Goal: Task Accomplishment & Management: Manage account settings

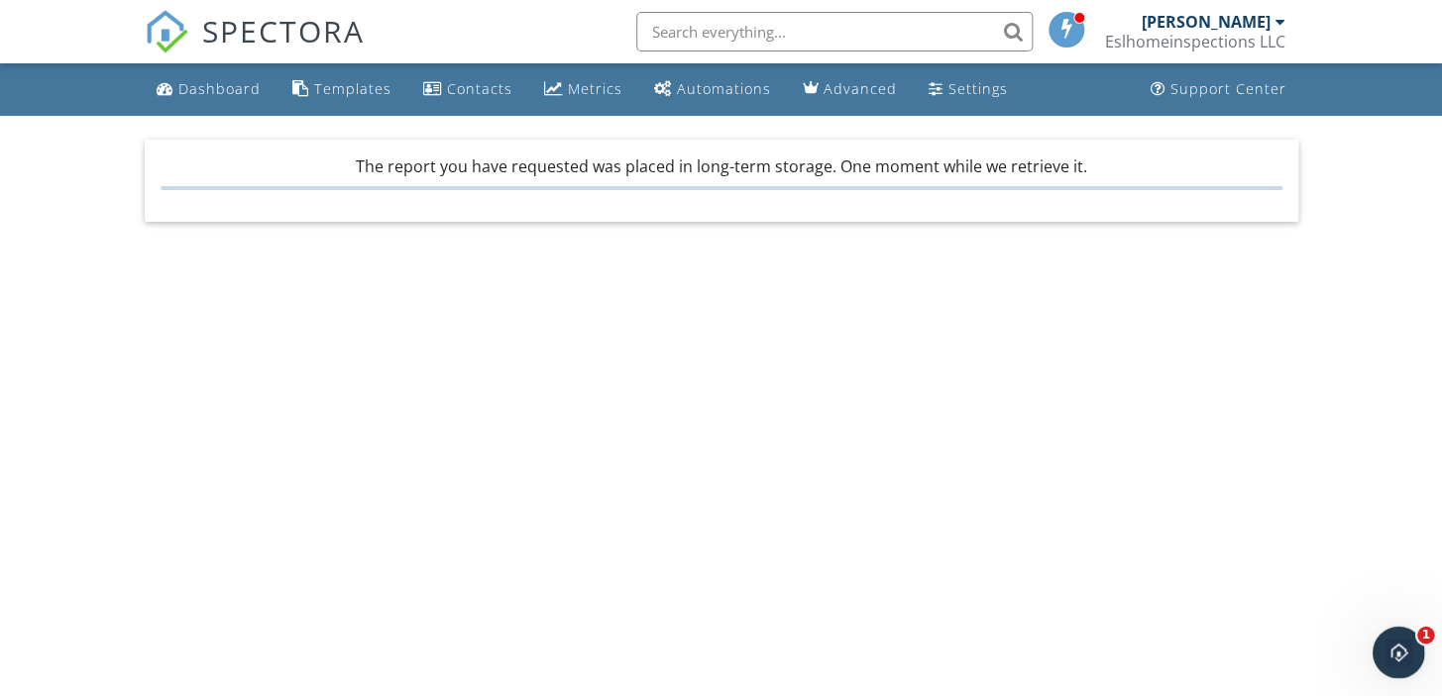
click at [1406, 654] on icon "Open Intercom Messenger" at bounding box center [1396, 650] width 33 height 33
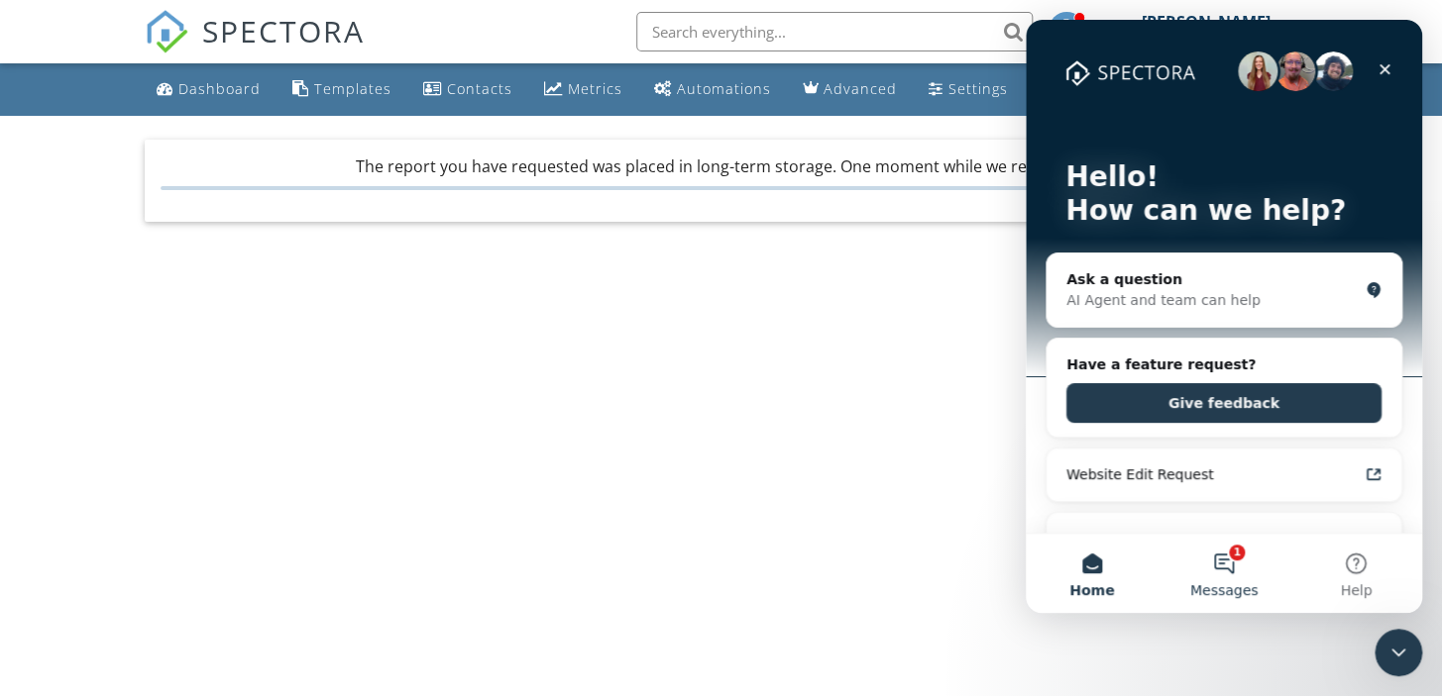
click at [1209, 572] on button "1 Messages" at bounding box center [1223, 573] width 132 height 79
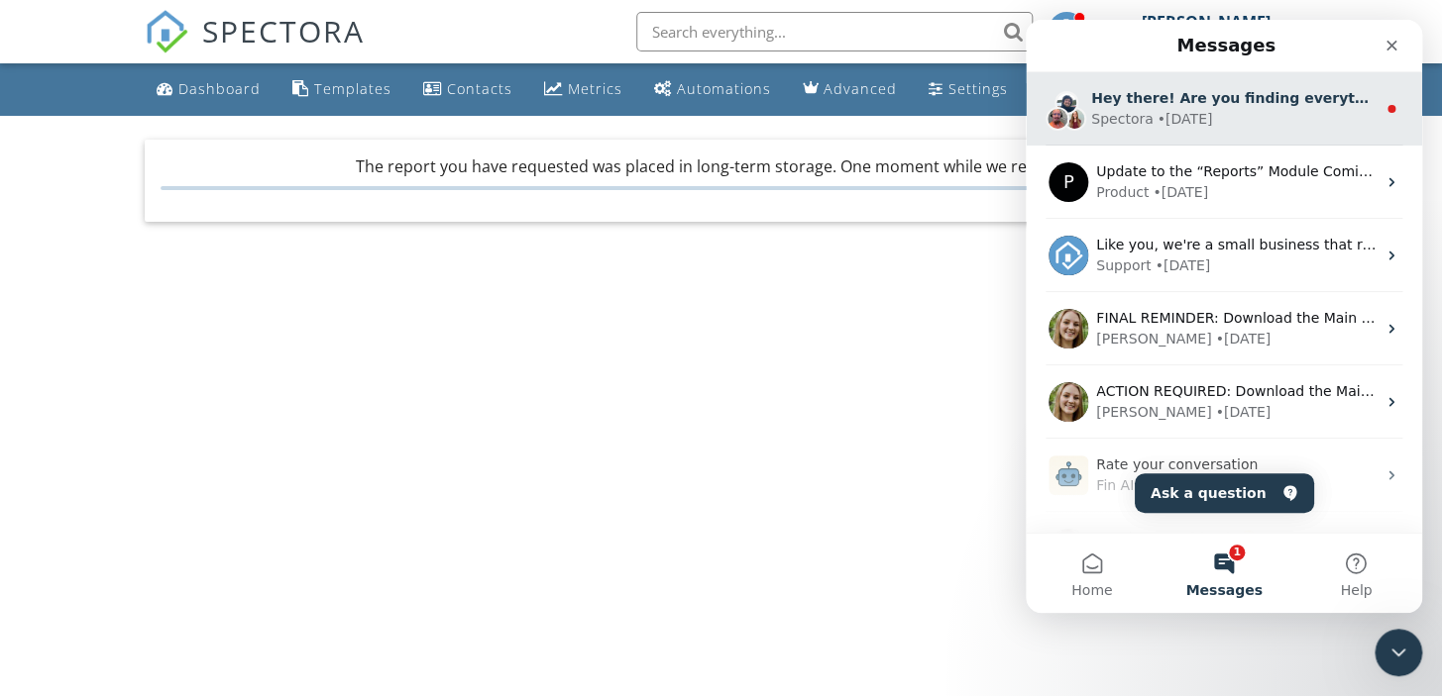
click at [1243, 109] on div "Spectora • 3d ago" at bounding box center [1233, 119] width 284 height 21
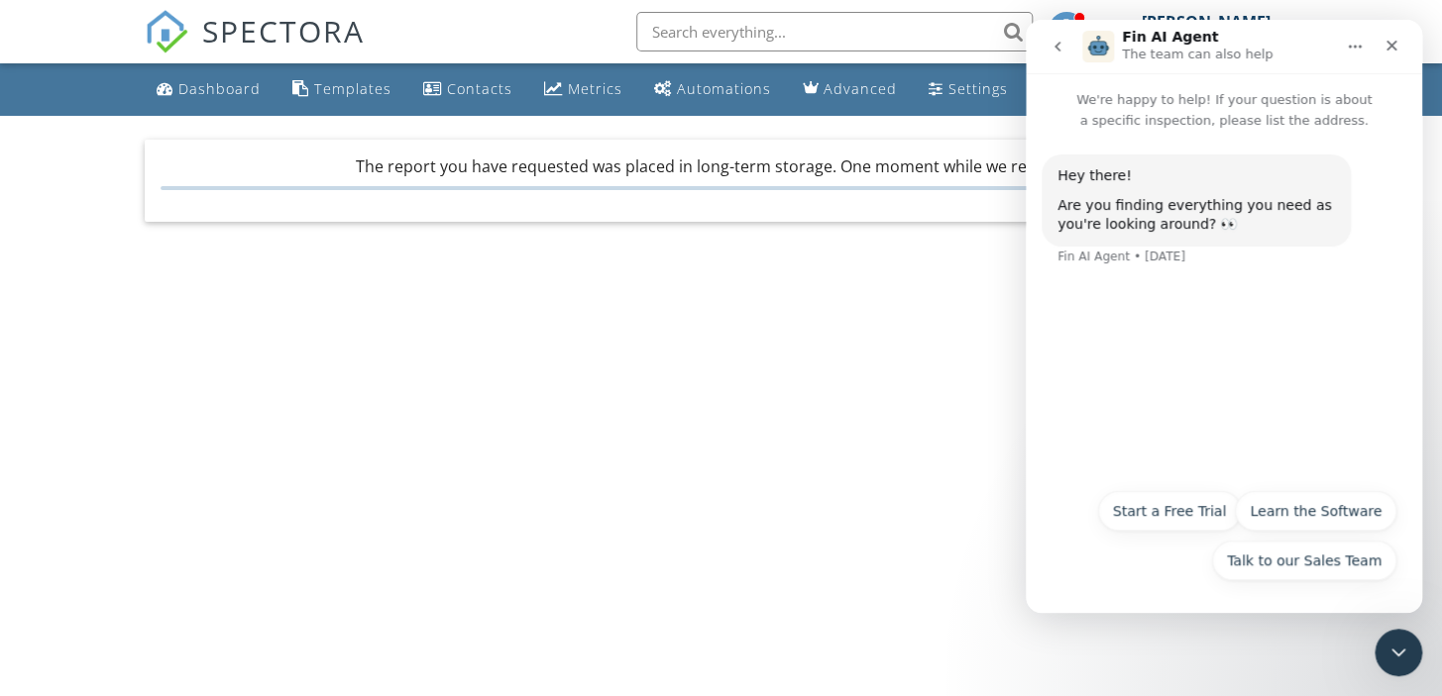
click at [930, 512] on body "SPECTORA Enrique Sanchez Eslhomeinspections LLC Role: Inspector Dashboard New I…" at bounding box center [721, 341] width 1442 height 682
click at [1055, 44] on icon "go back" at bounding box center [1057, 47] width 16 height 16
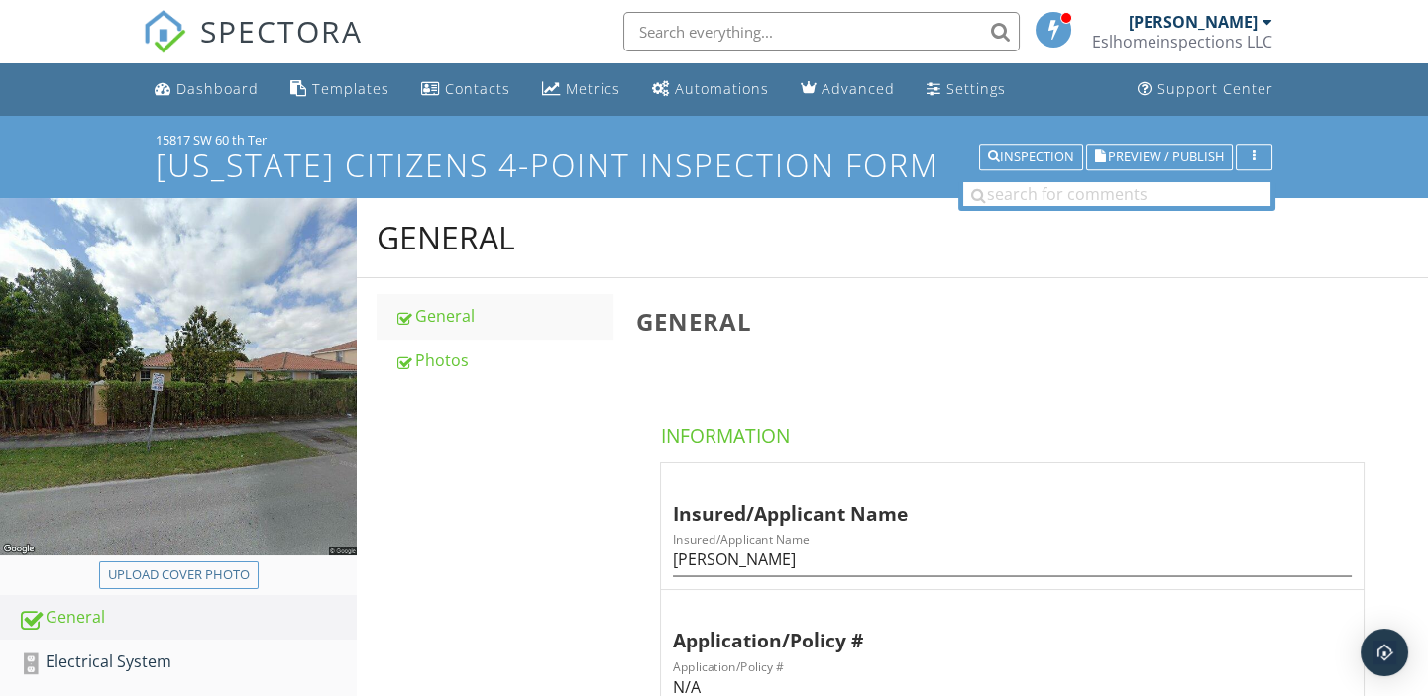
drag, startPoint x: 1144, startPoint y: 1, endPoint x: 1143, endPoint y: 23, distance: 21.8
click at [1143, 1] on div "Enrique Sanchez Eslhomeinspections LLC" at bounding box center [1182, 31] width 180 height 63
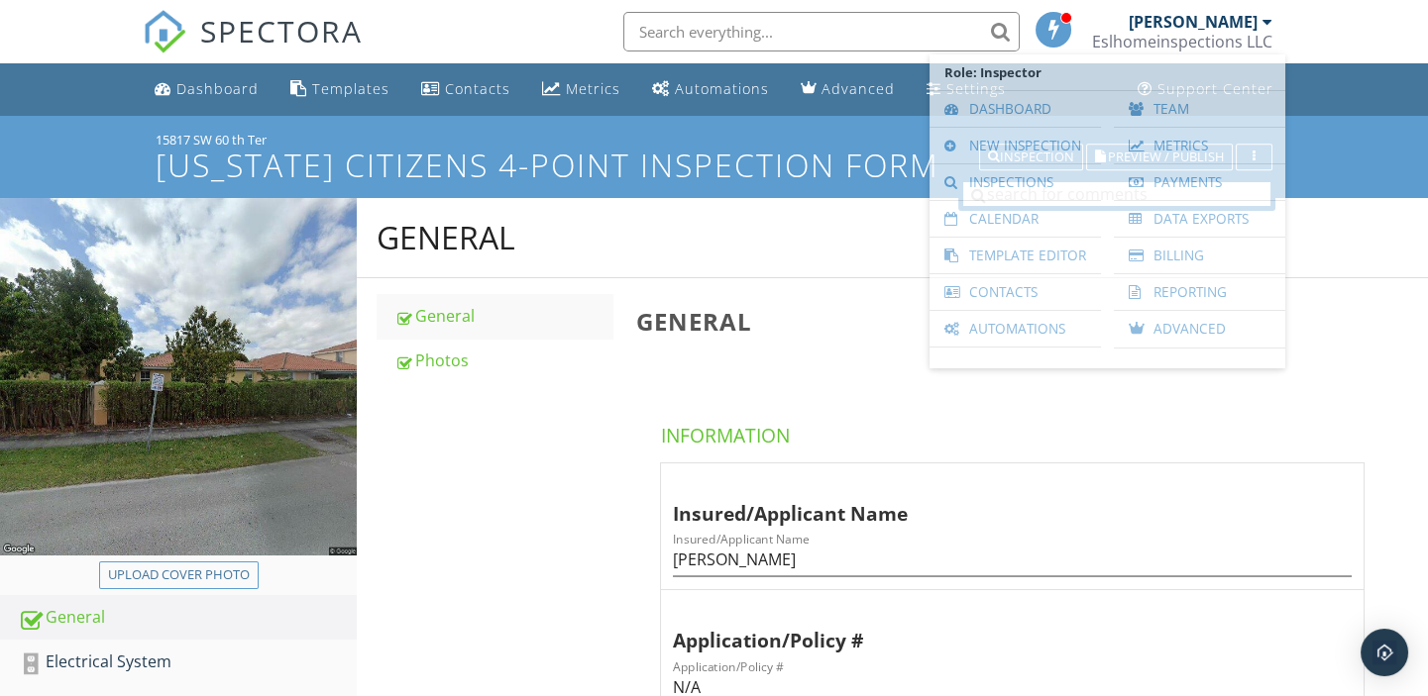
click at [1144, 25] on div "[PERSON_NAME]" at bounding box center [1192, 22] width 129 height 20
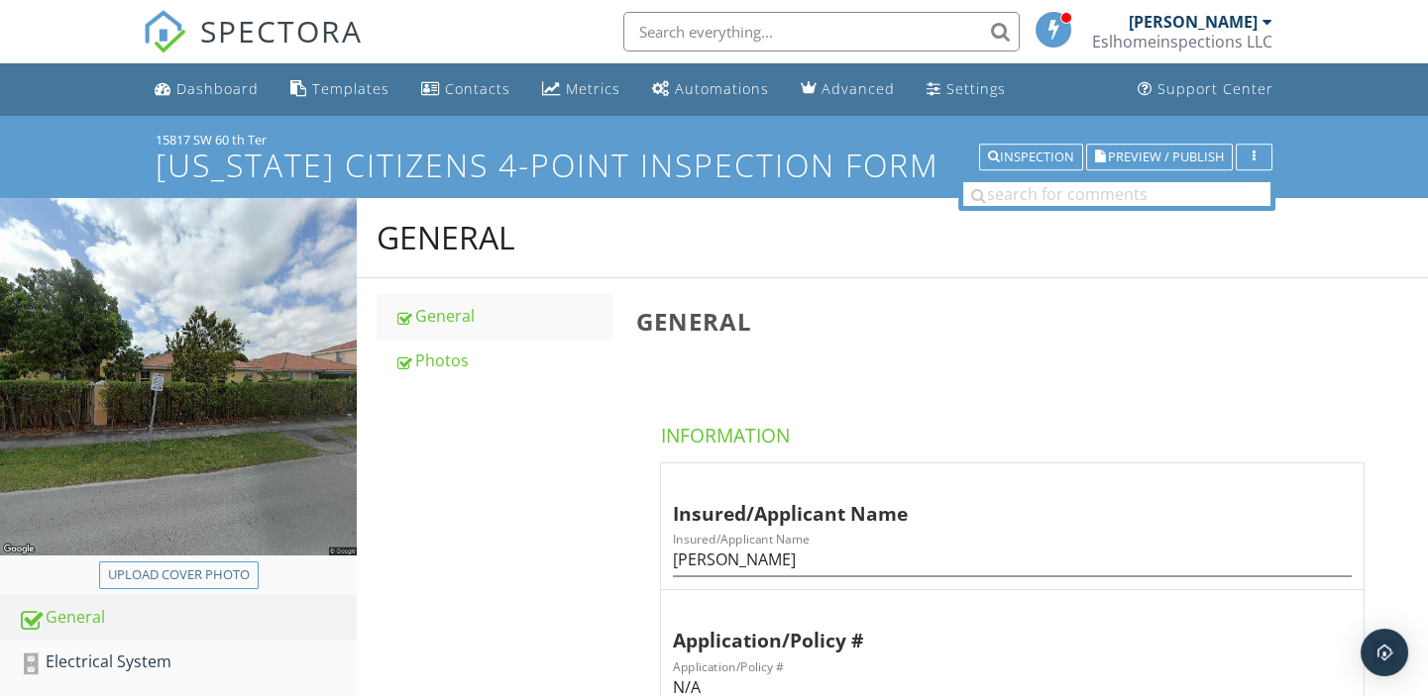
click at [1189, 33] on div "Eslhomeinspections LLC" at bounding box center [1182, 42] width 180 height 20
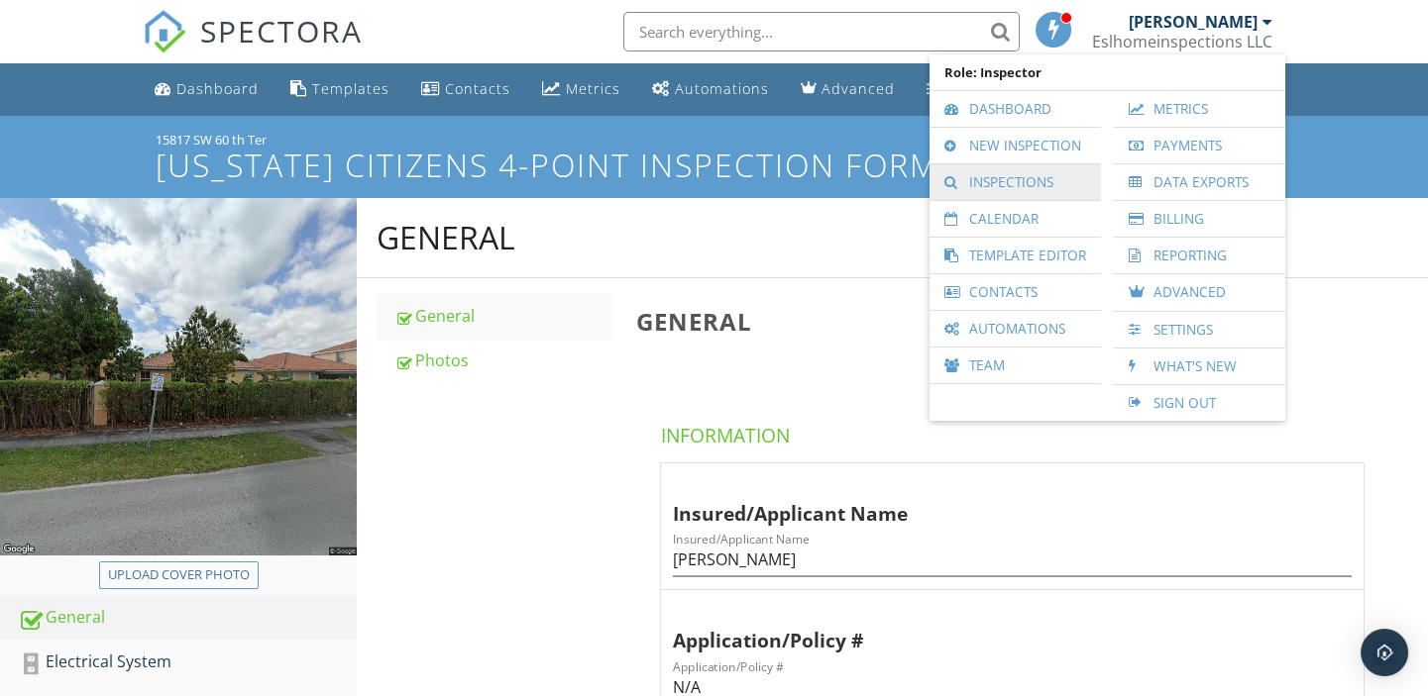
click at [1006, 172] on link "Inspections" at bounding box center [1015, 182] width 152 height 36
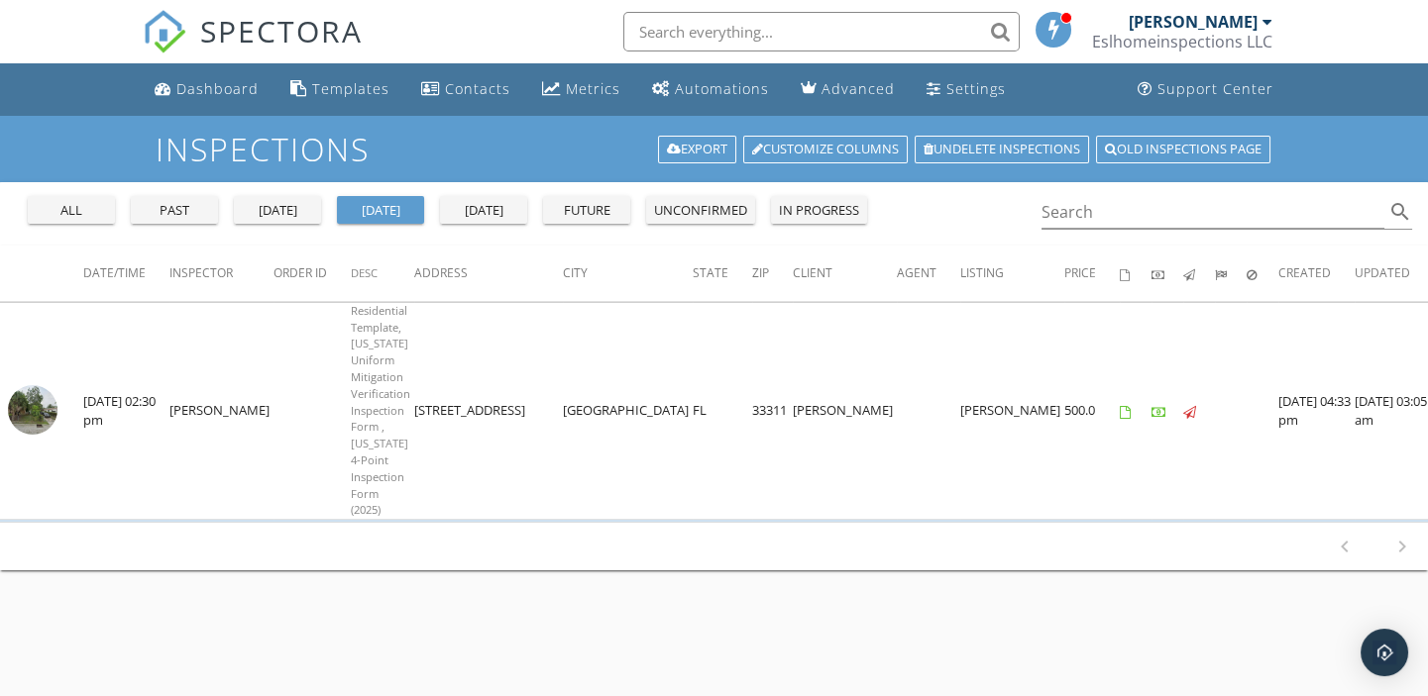
click at [606, 210] on div "future" at bounding box center [586, 211] width 71 height 20
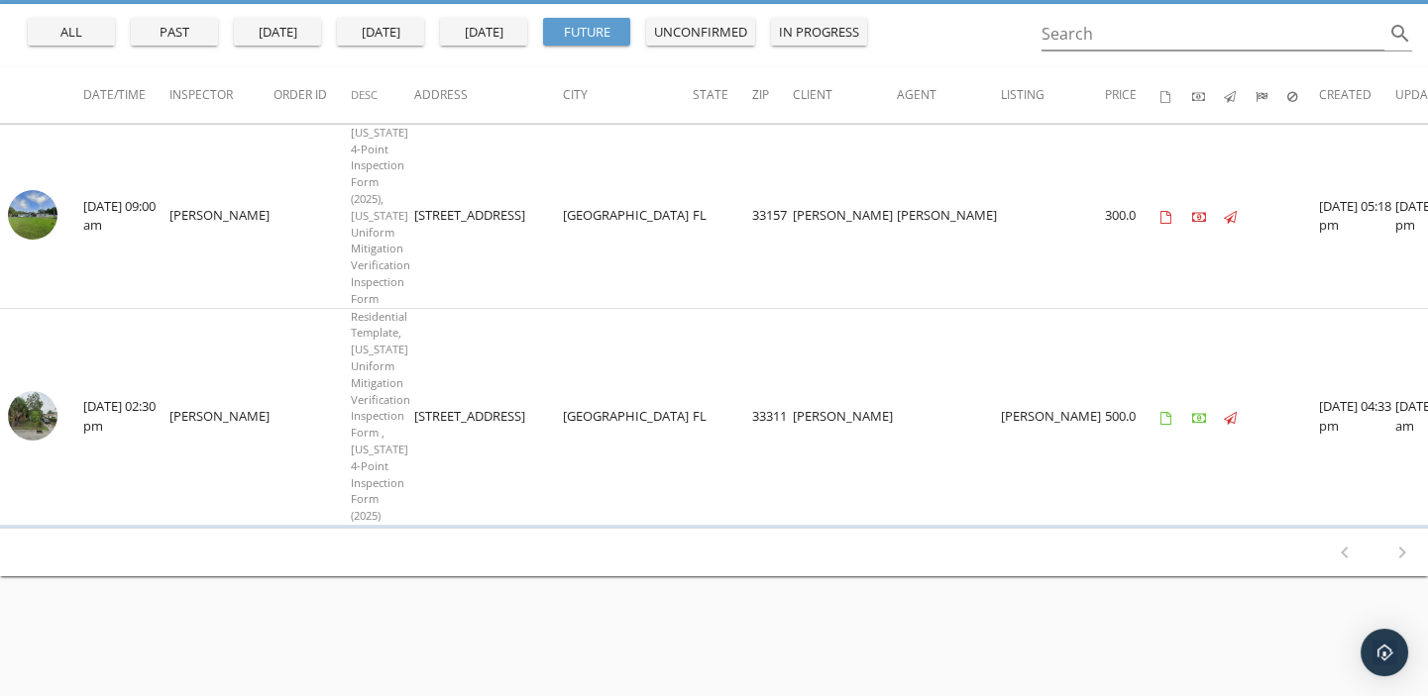
scroll to position [179, 0]
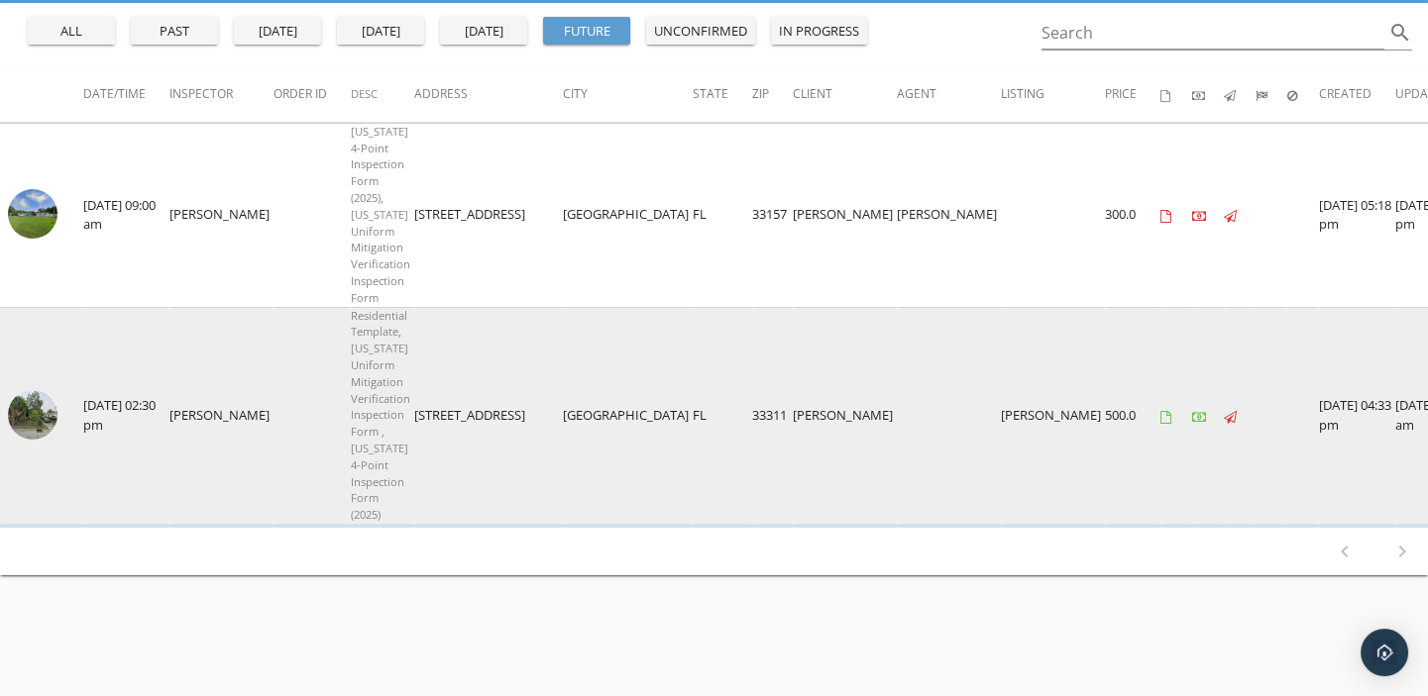
click at [37, 414] on img at bounding box center [33, 415] width 50 height 50
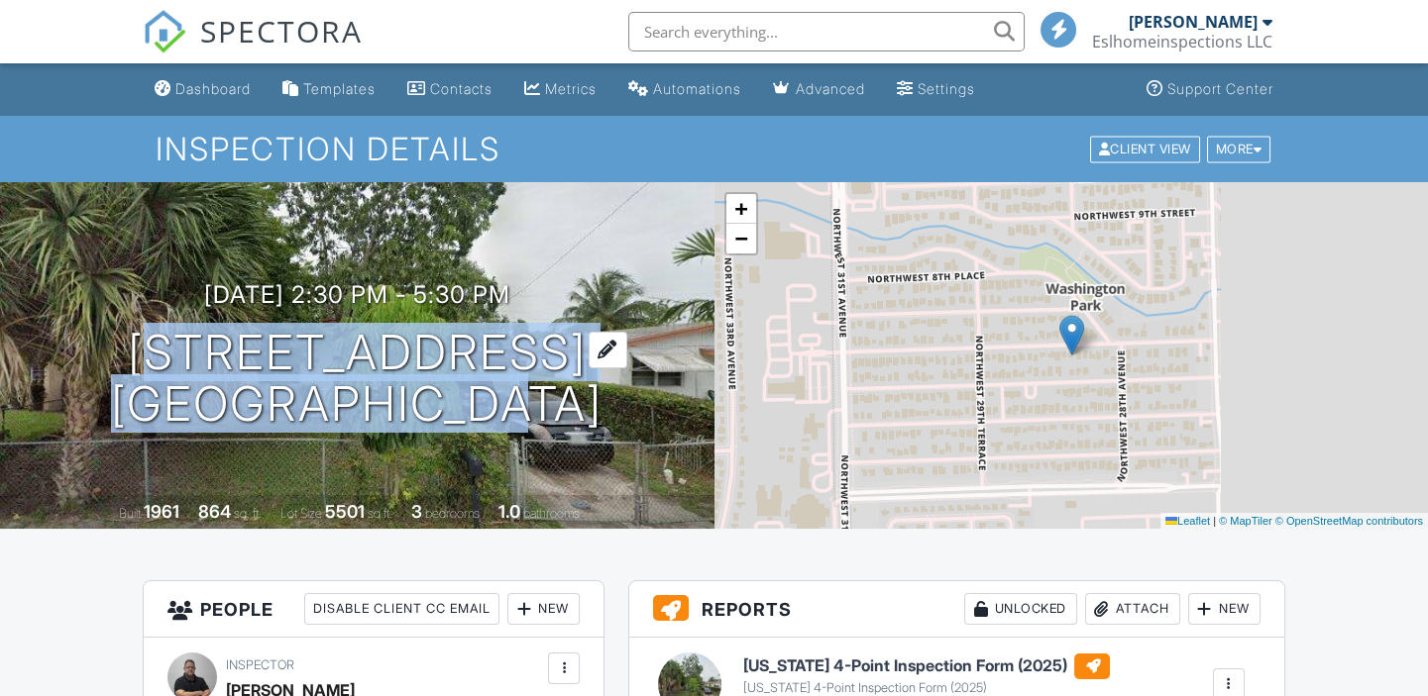
click at [500, 468] on div "09/29/2025 2:30 pm - 5:30 pm 2824 NW 8th St Fort Lauderdale, FL 33311 Built 196…" at bounding box center [357, 355] width 714 height 347
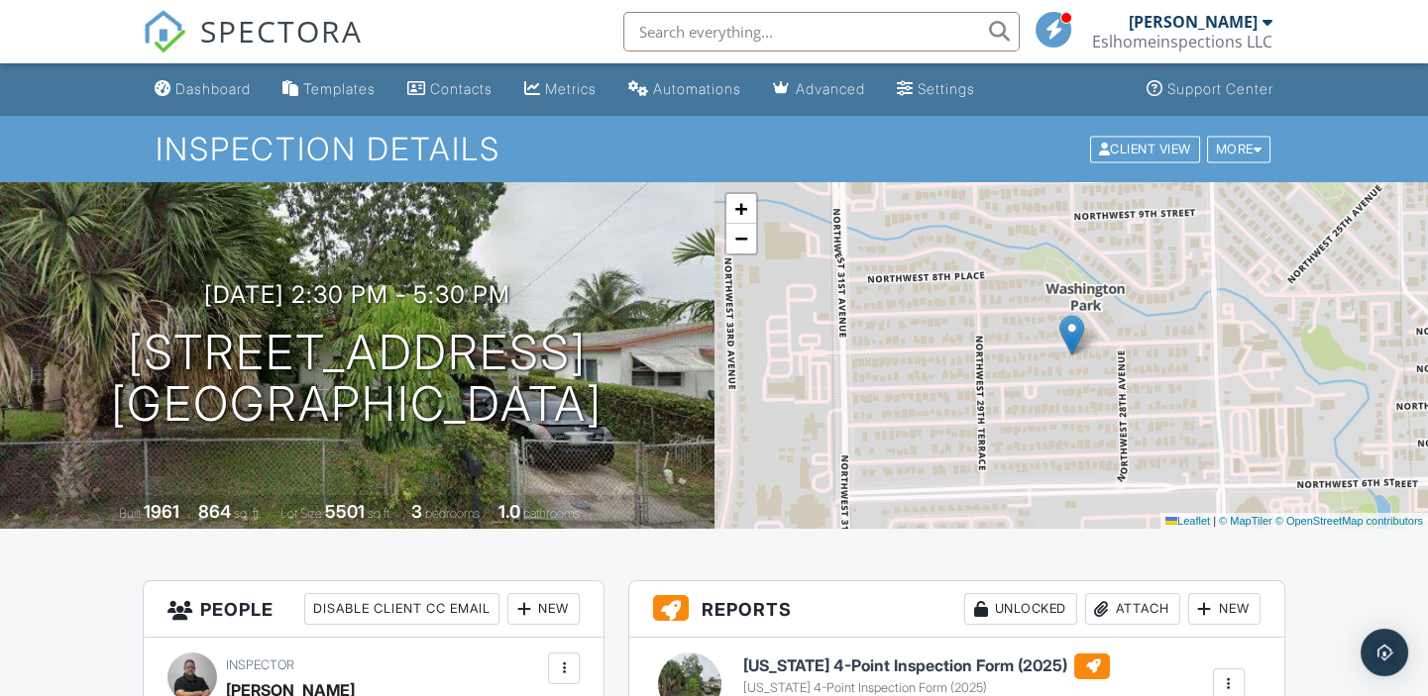
click at [104, 20] on nav "SPECTORA Enrique Sanchez Eslhomeinspections LLC Role: Inspector Dashboard New I…" at bounding box center [714, 31] width 1428 height 63
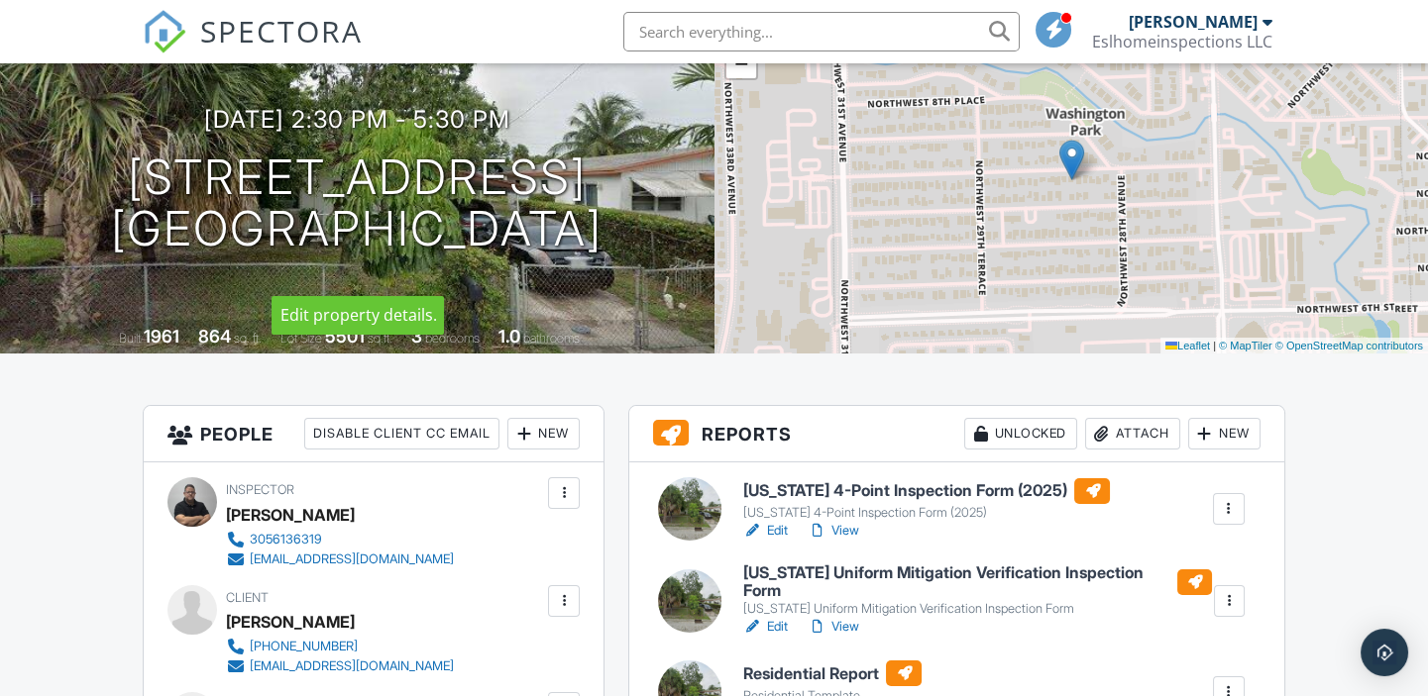
scroll to position [179, 0]
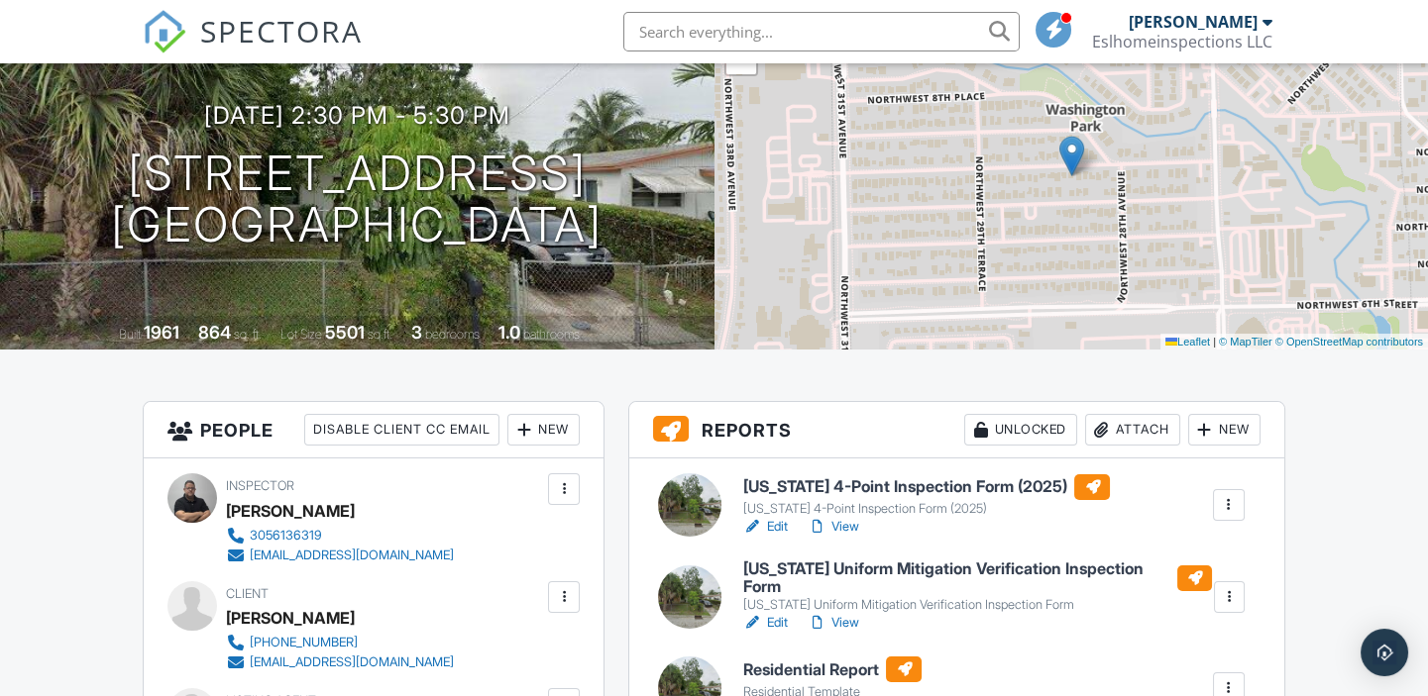
click at [719, 504] on div at bounding box center [689, 505] width 63 height 63
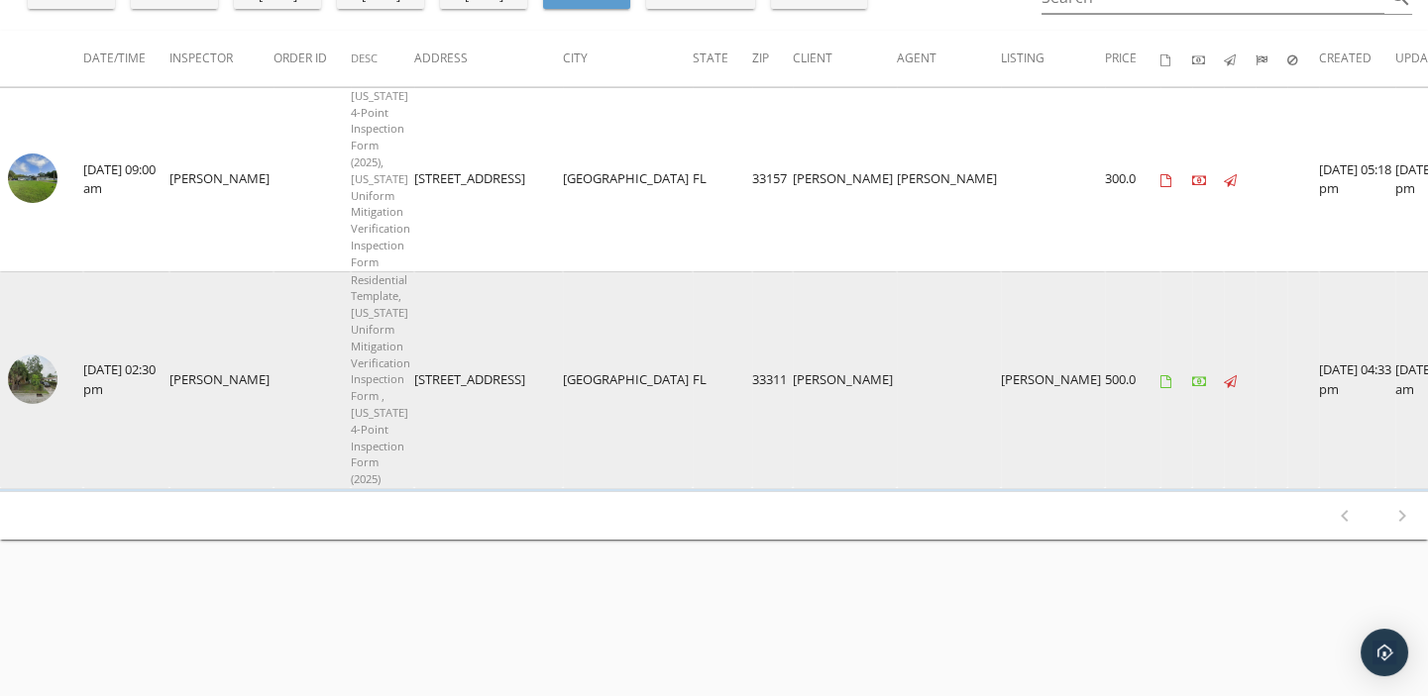
click at [55, 385] on img at bounding box center [33, 380] width 50 height 50
drag, startPoint x: 395, startPoint y: 379, endPoint x: 712, endPoint y: 382, distance: 317.1
click at [712, 382] on tr "check_box_outline_blank [DATE] 02:30 pm [PERSON_NAME] Residential Template, [US…" at bounding box center [754, 379] width 1509 height 217
copy tr "[STREET_ADDRESS]"
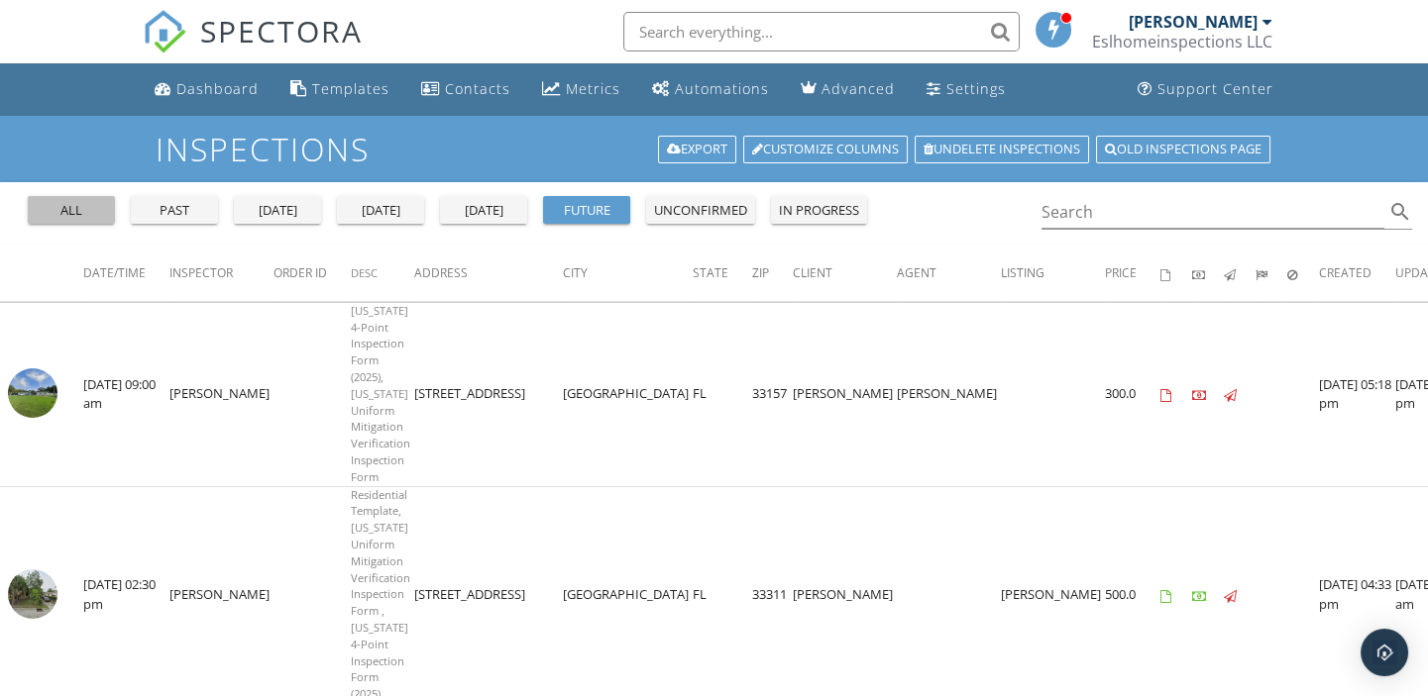
click at [50, 214] on div "all" at bounding box center [71, 211] width 71 height 20
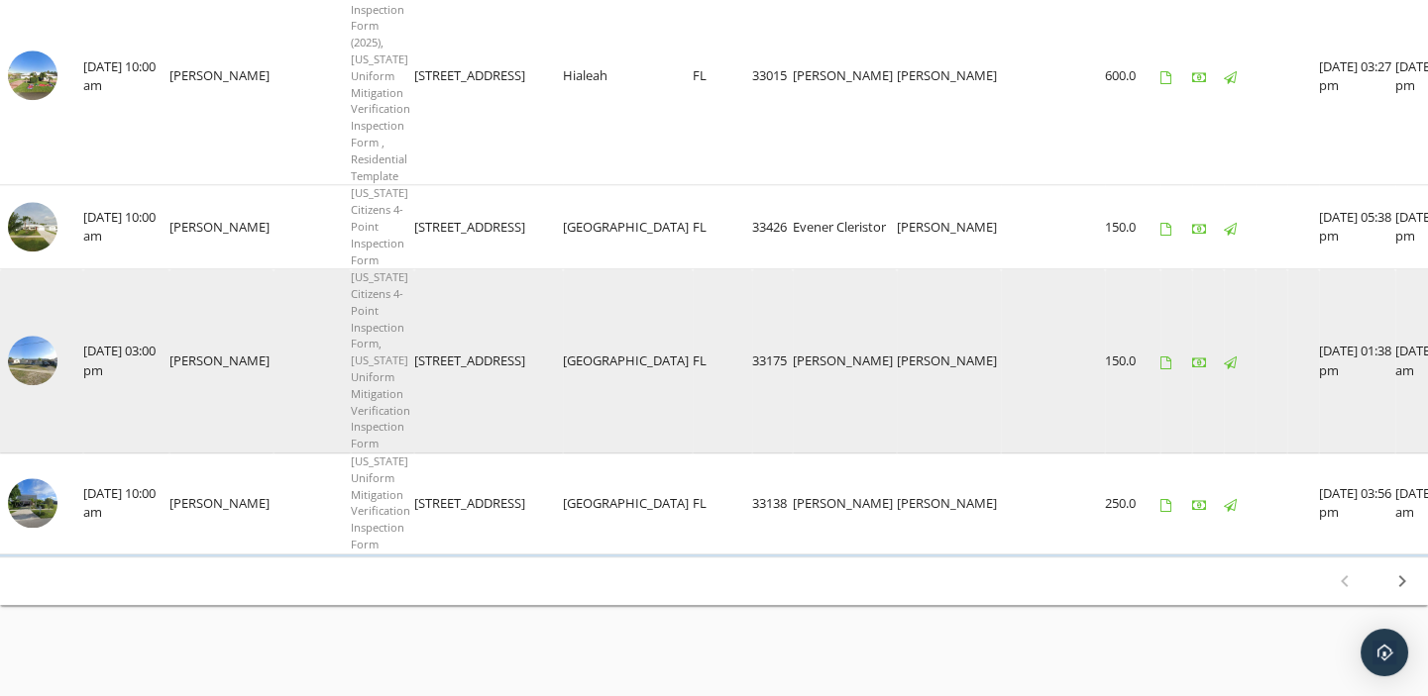
scroll to position [4120, 0]
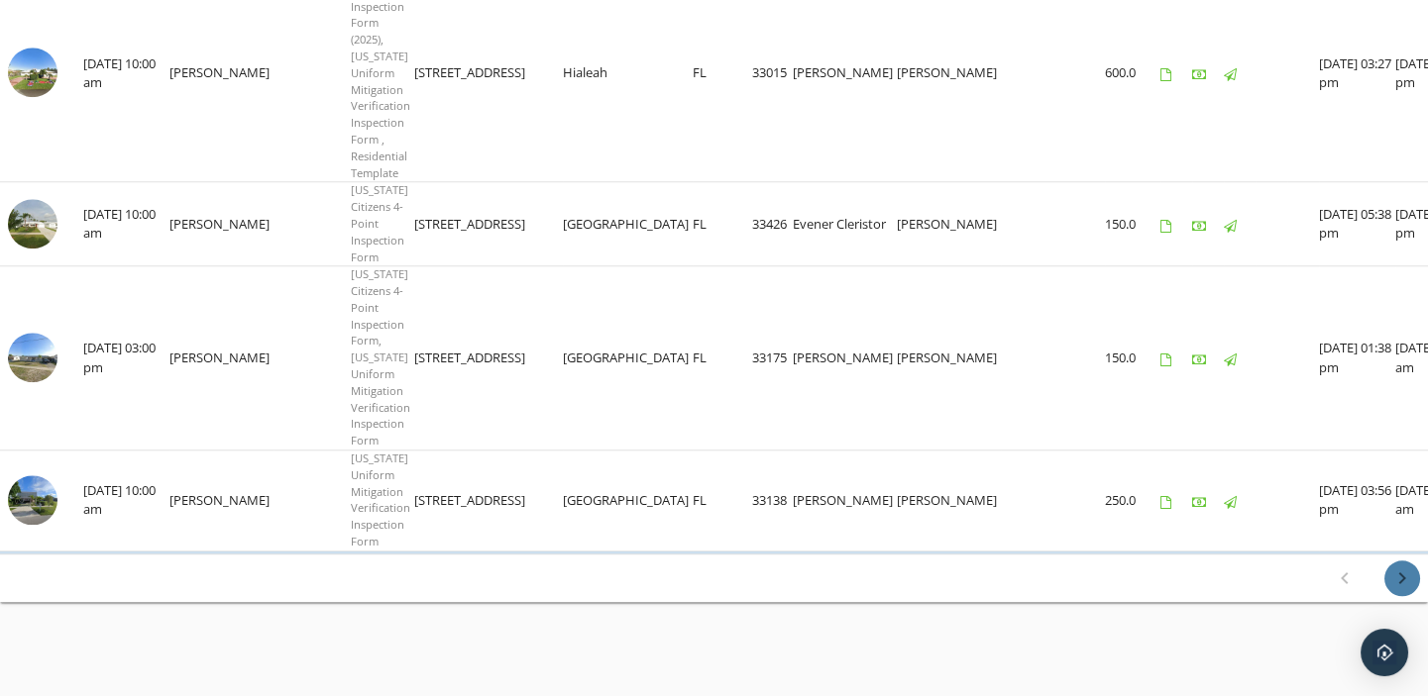
click at [1409, 570] on icon "chevron_right" at bounding box center [1402, 579] width 24 height 24
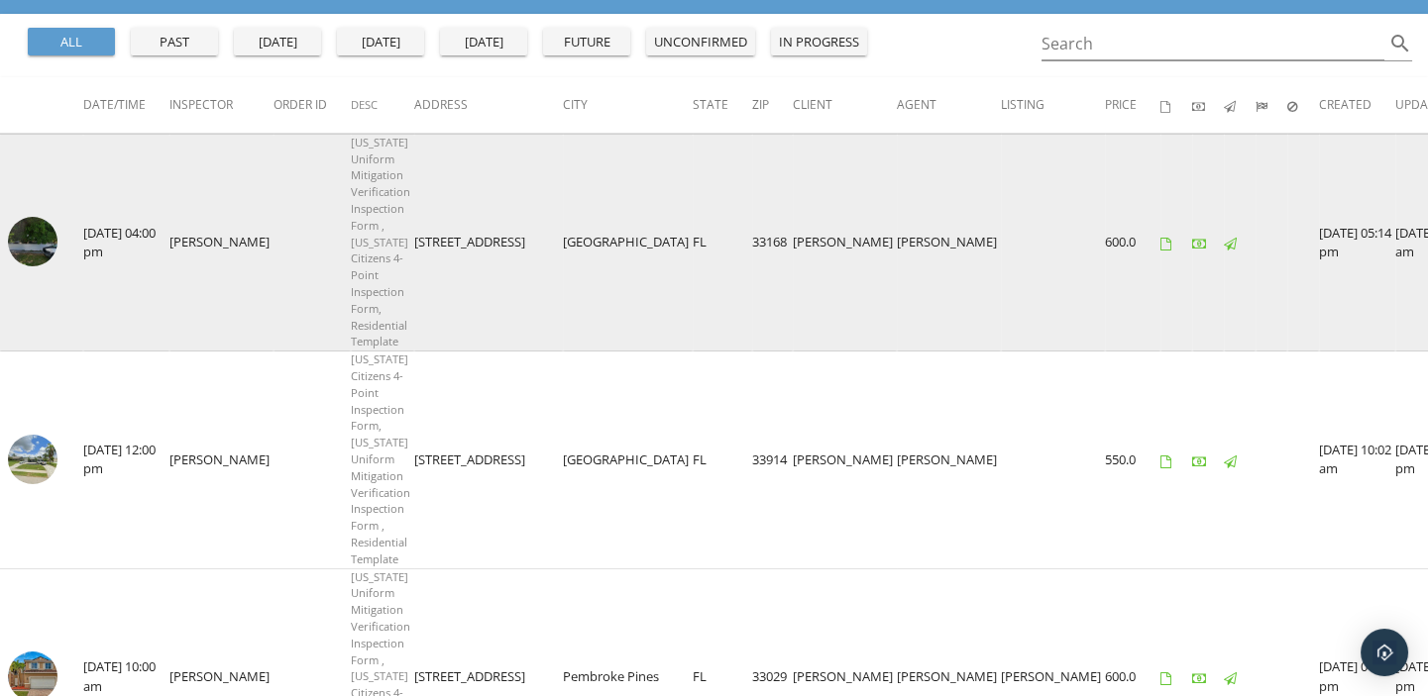
scroll to position [269, 0]
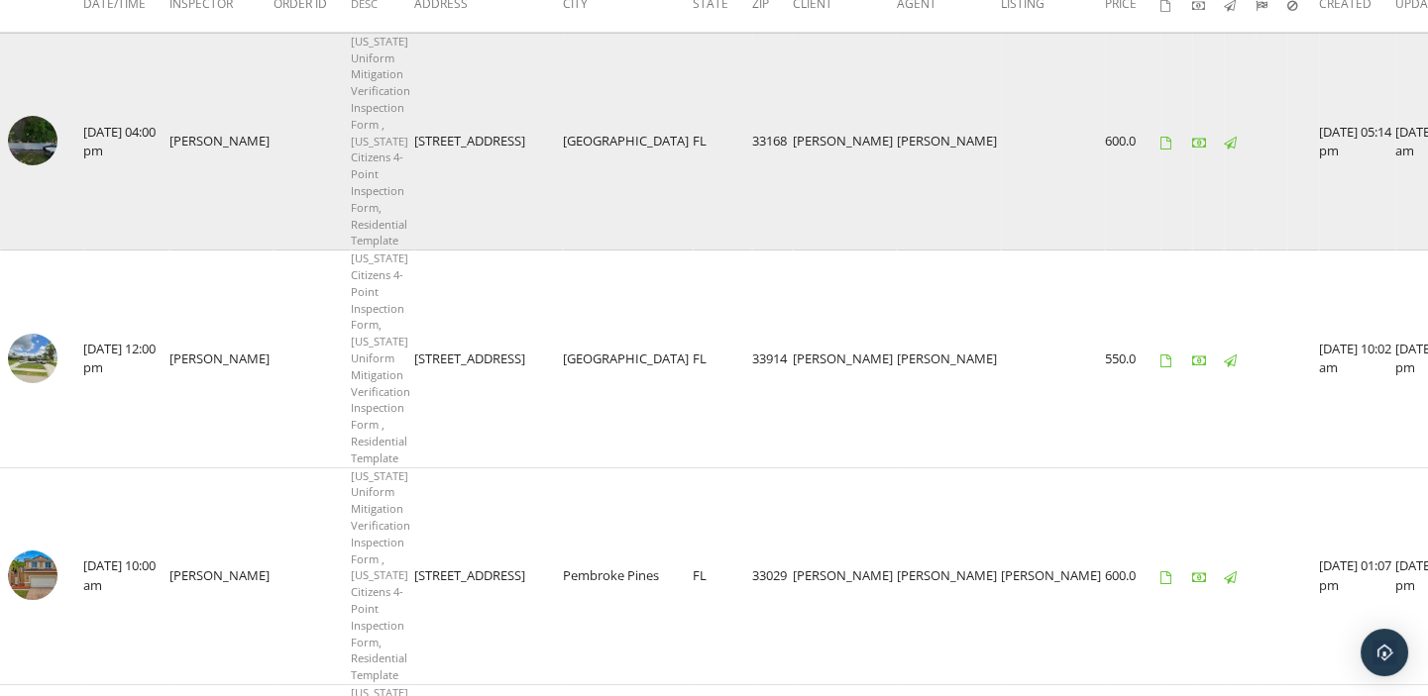
click at [20, 136] on img at bounding box center [33, 141] width 50 height 50
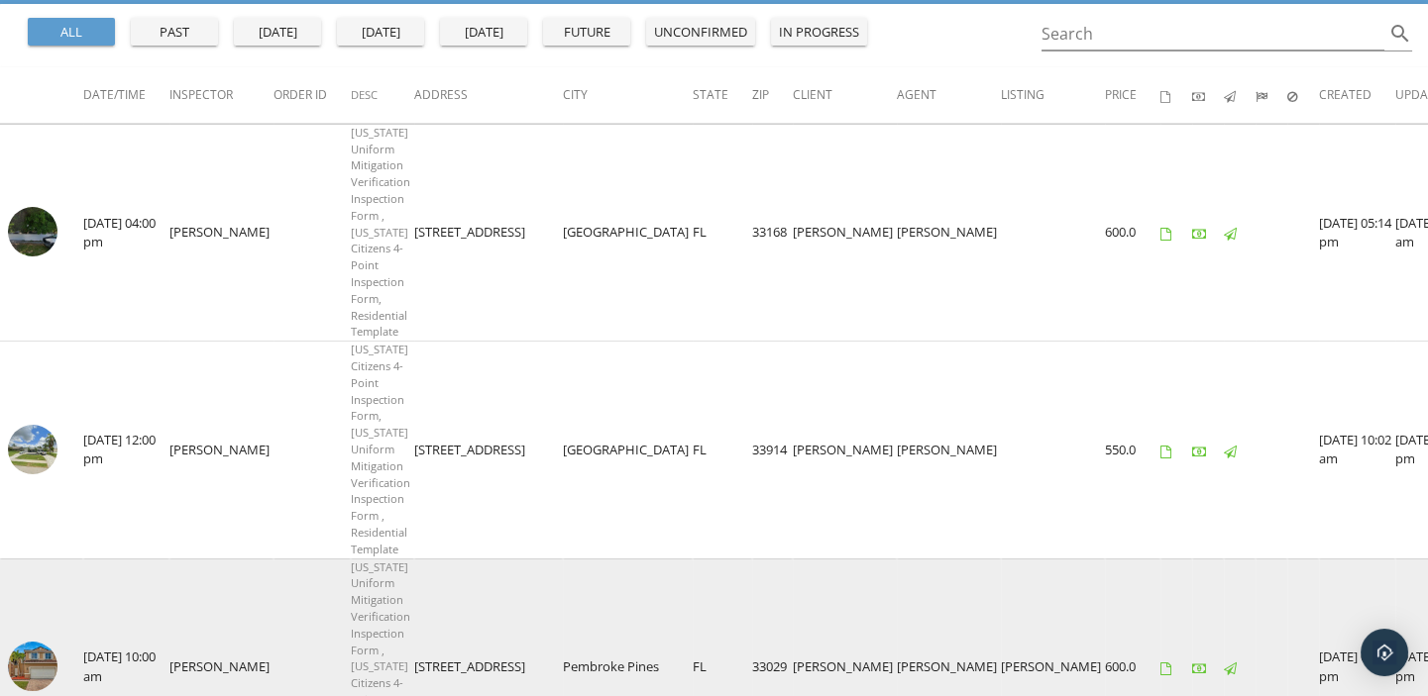
scroll to position [173, 0]
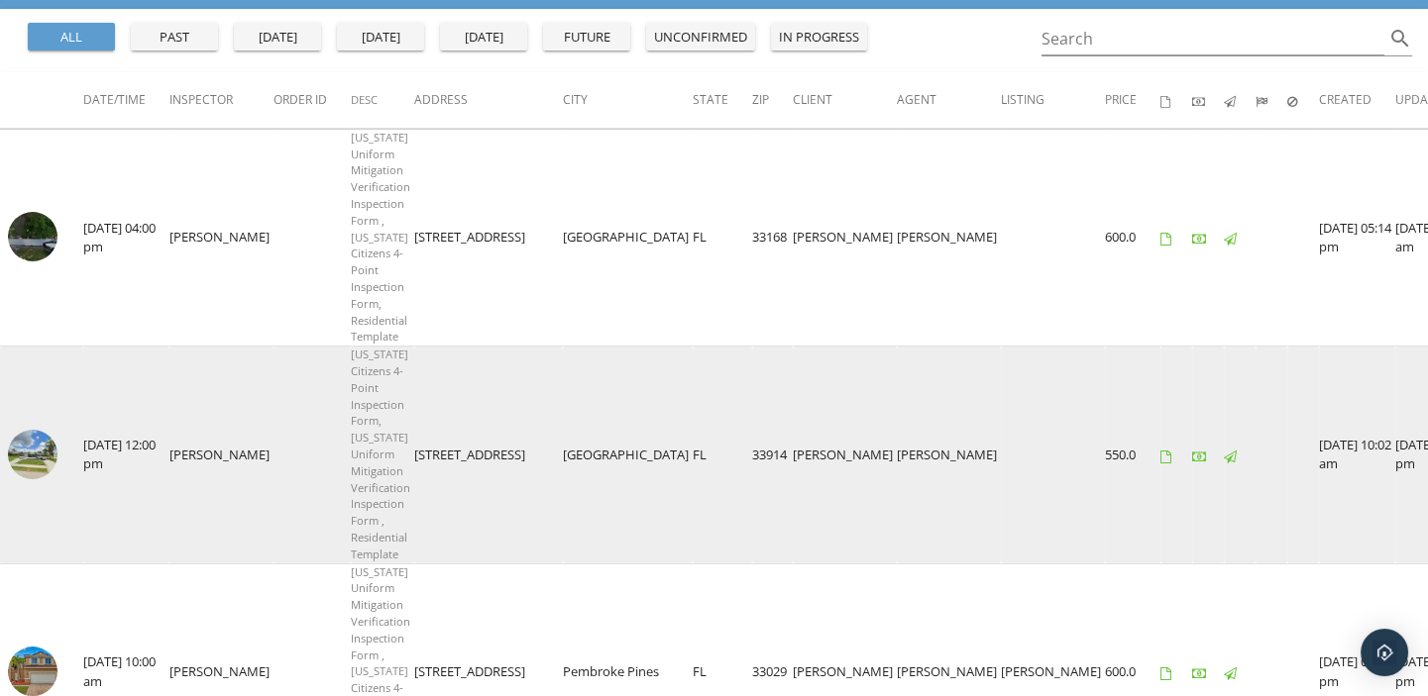
click at [32, 438] on img at bounding box center [33, 455] width 50 height 50
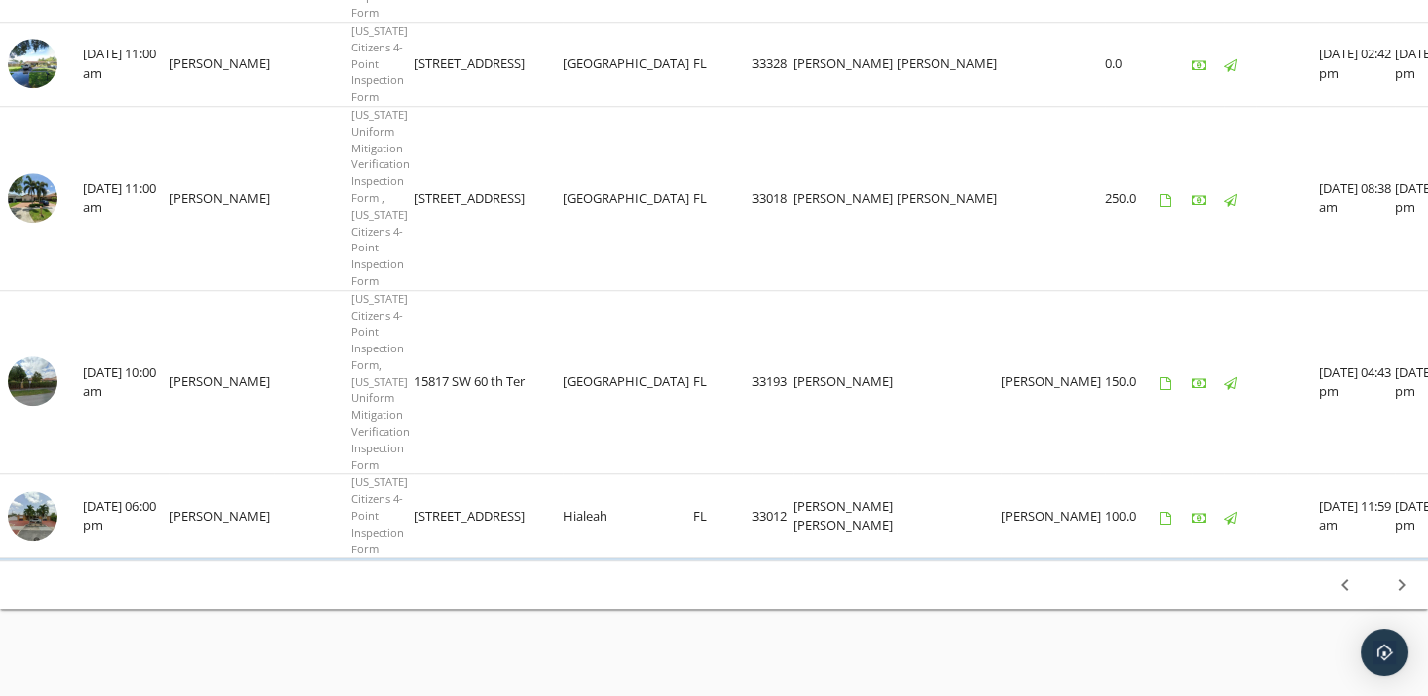
scroll to position [3596, 0]
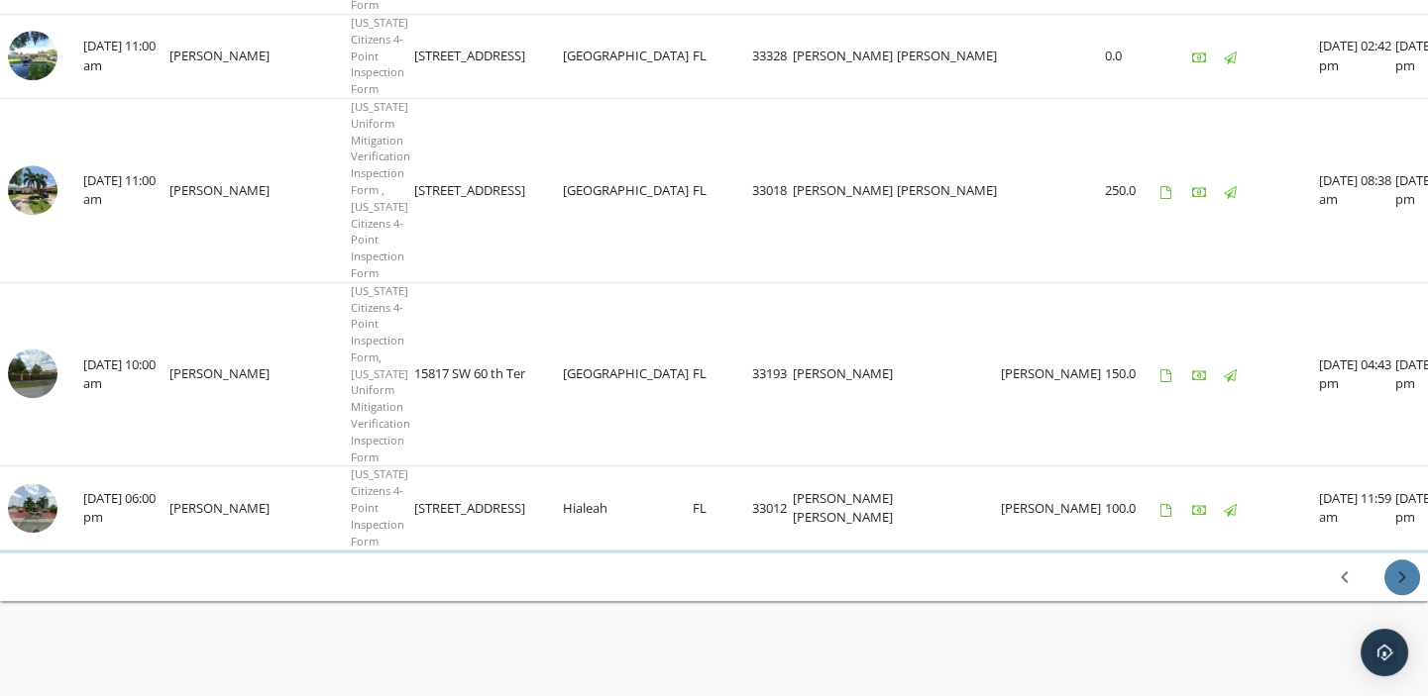
click at [1406, 575] on icon "chevron_right" at bounding box center [1402, 578] width 24 height 24
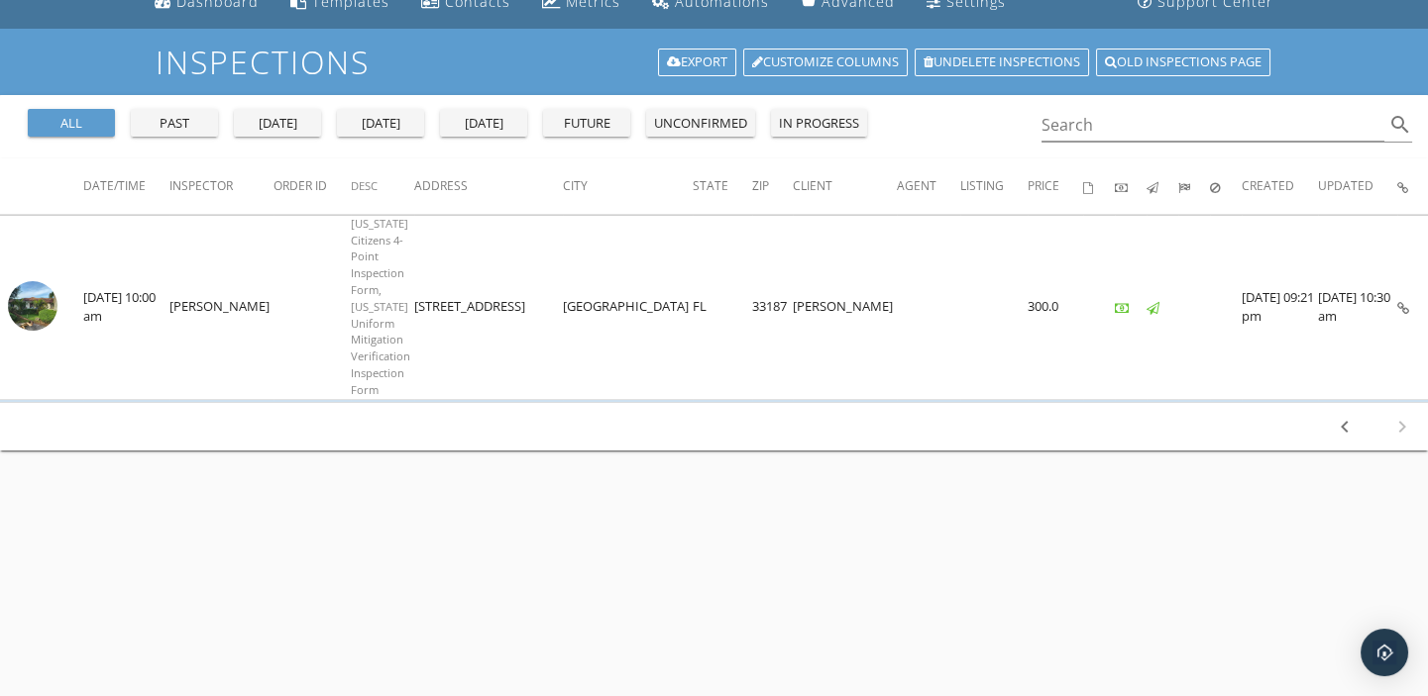
scroll to position [215, 0]
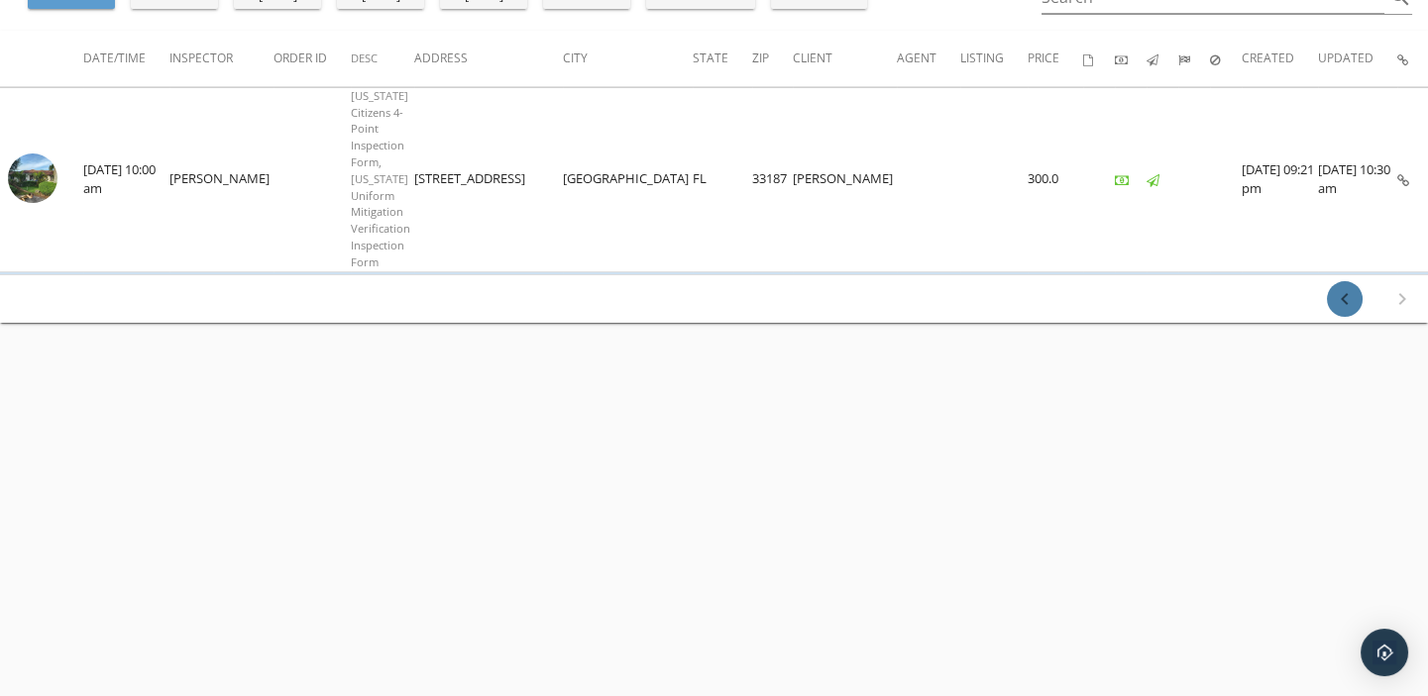
click at [1349, 297] on icon "chevron_left" at bounding box center [1345, 299] width 24 height 24
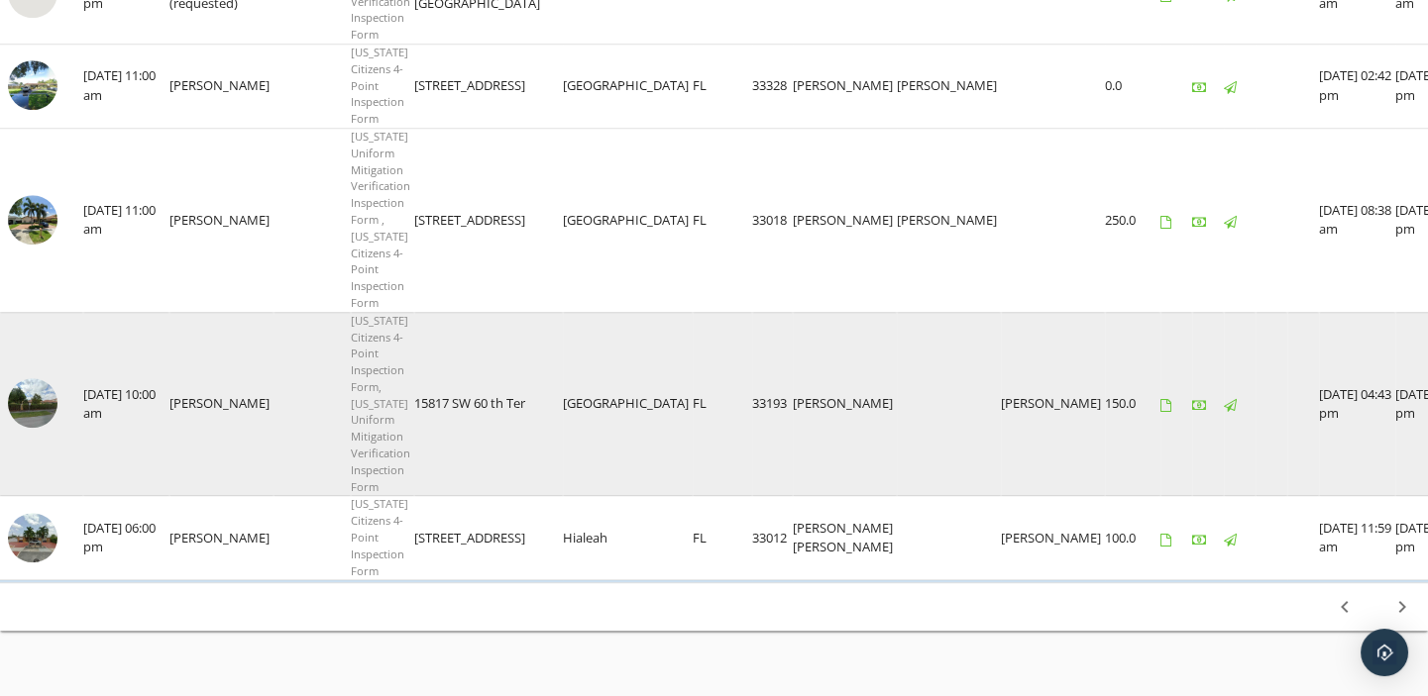
scroll to position [3596, 0]
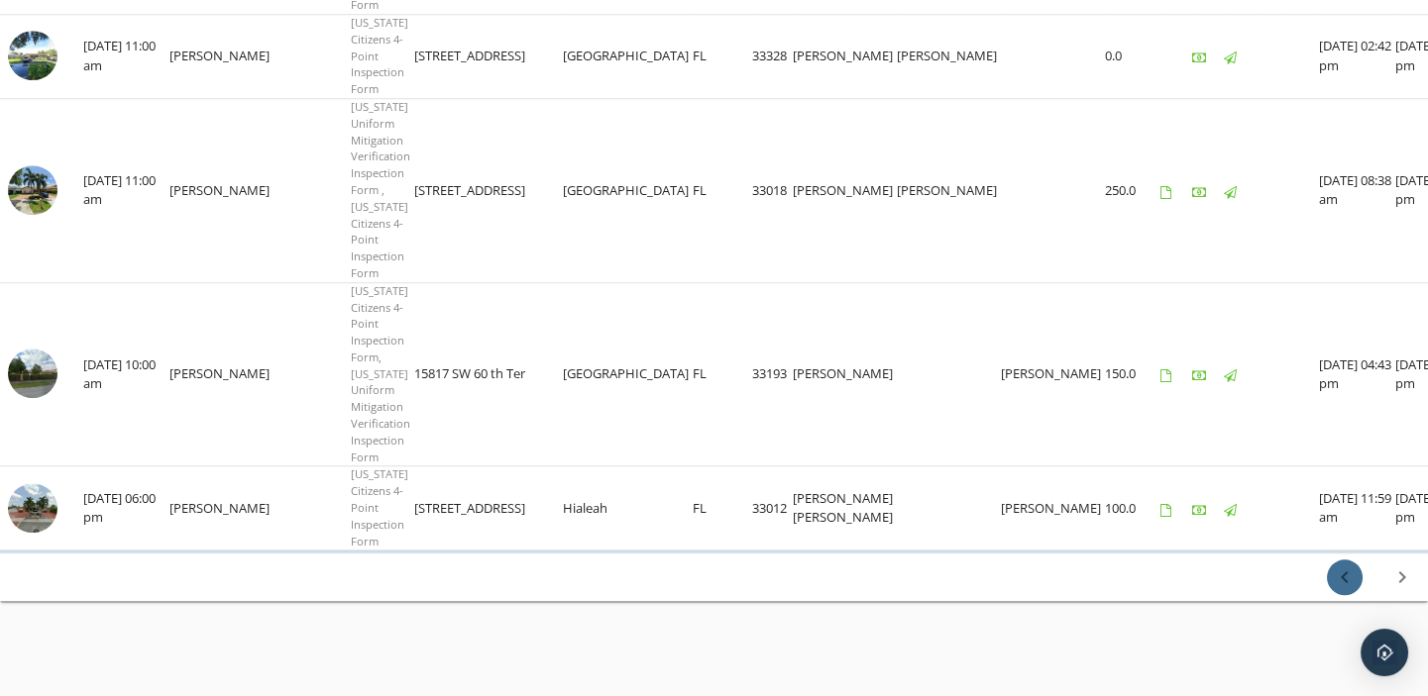
click at [1359, 574] on div "chevron_left" at bounding box center [1345, 578] width 36 height 24
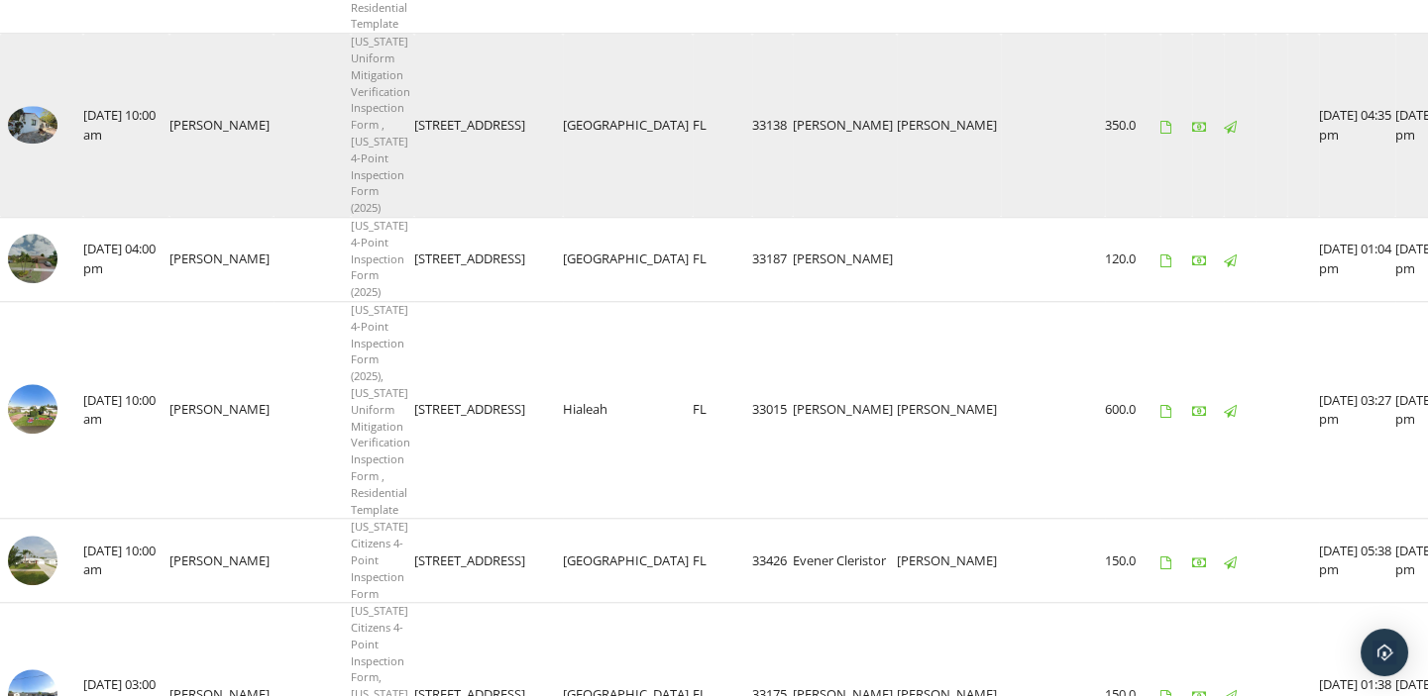
scroll to position [3963, 0]
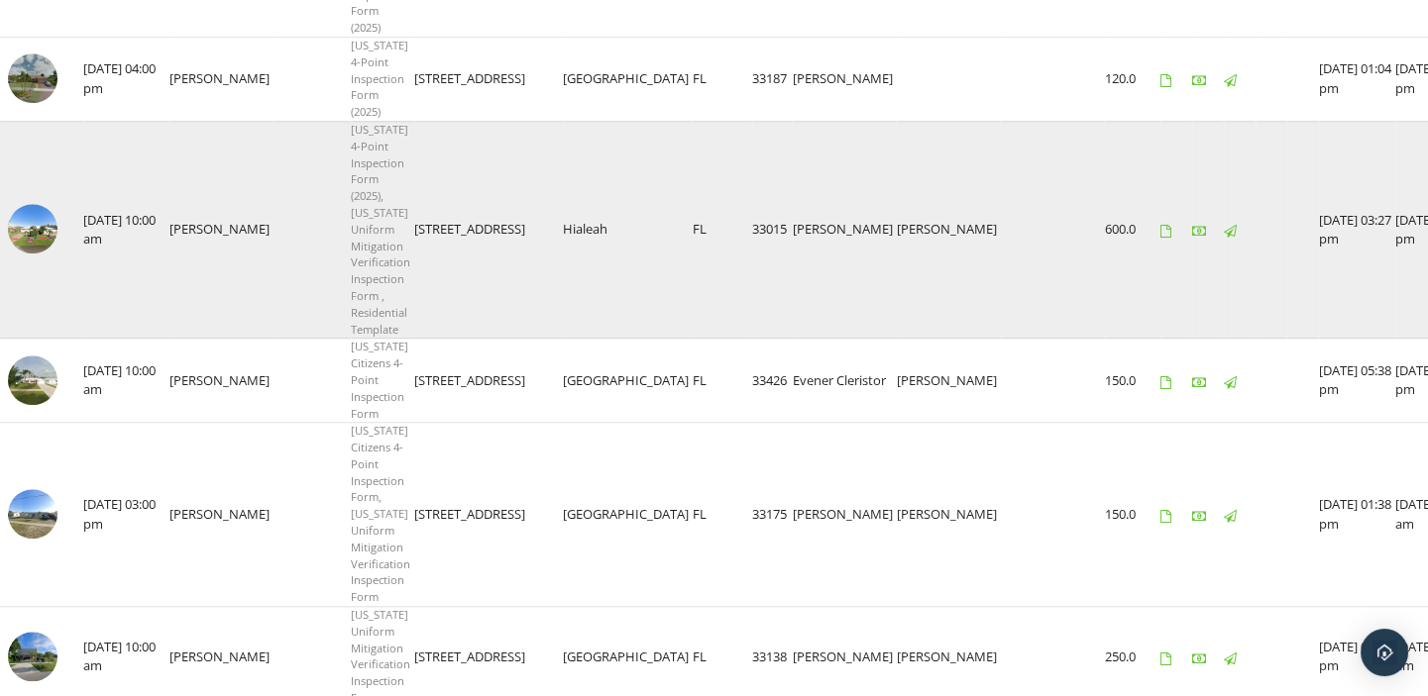
click at [32, 223] on img at bounding box center [33, 229] width 50 height 50
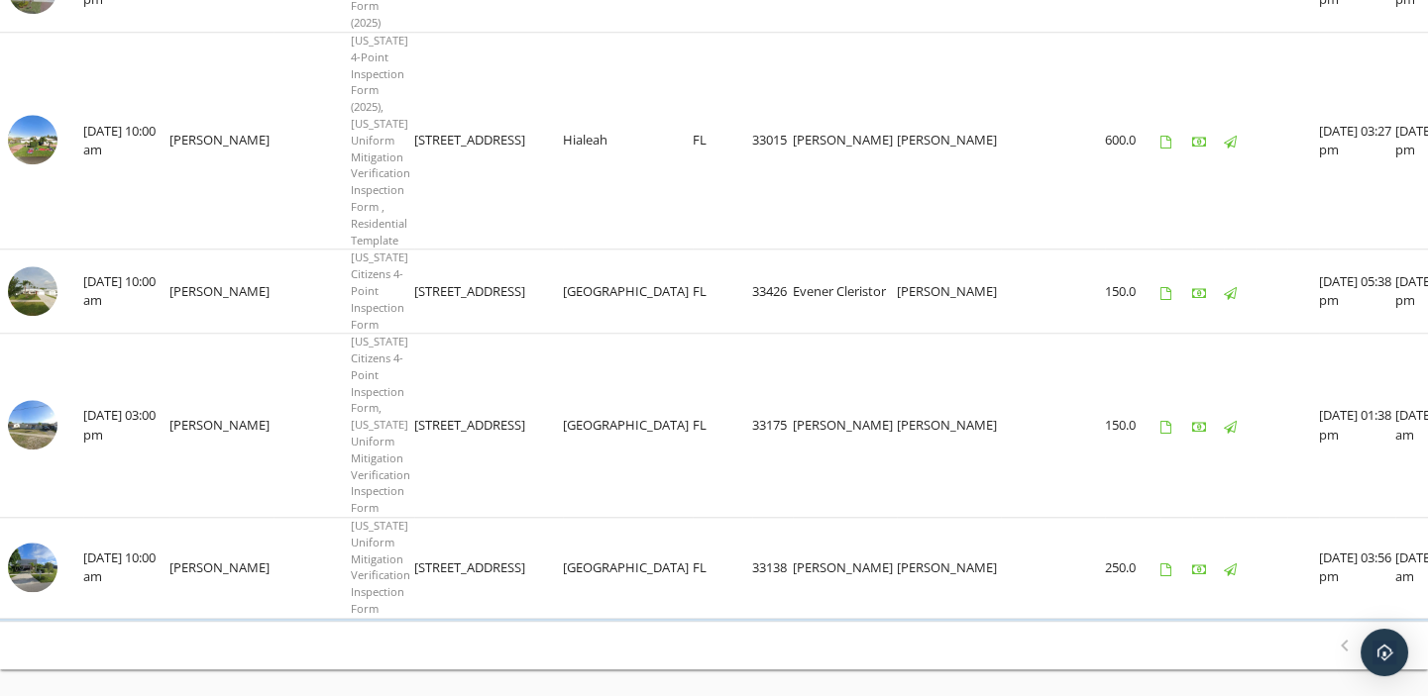
scroll to position [4120, 0]
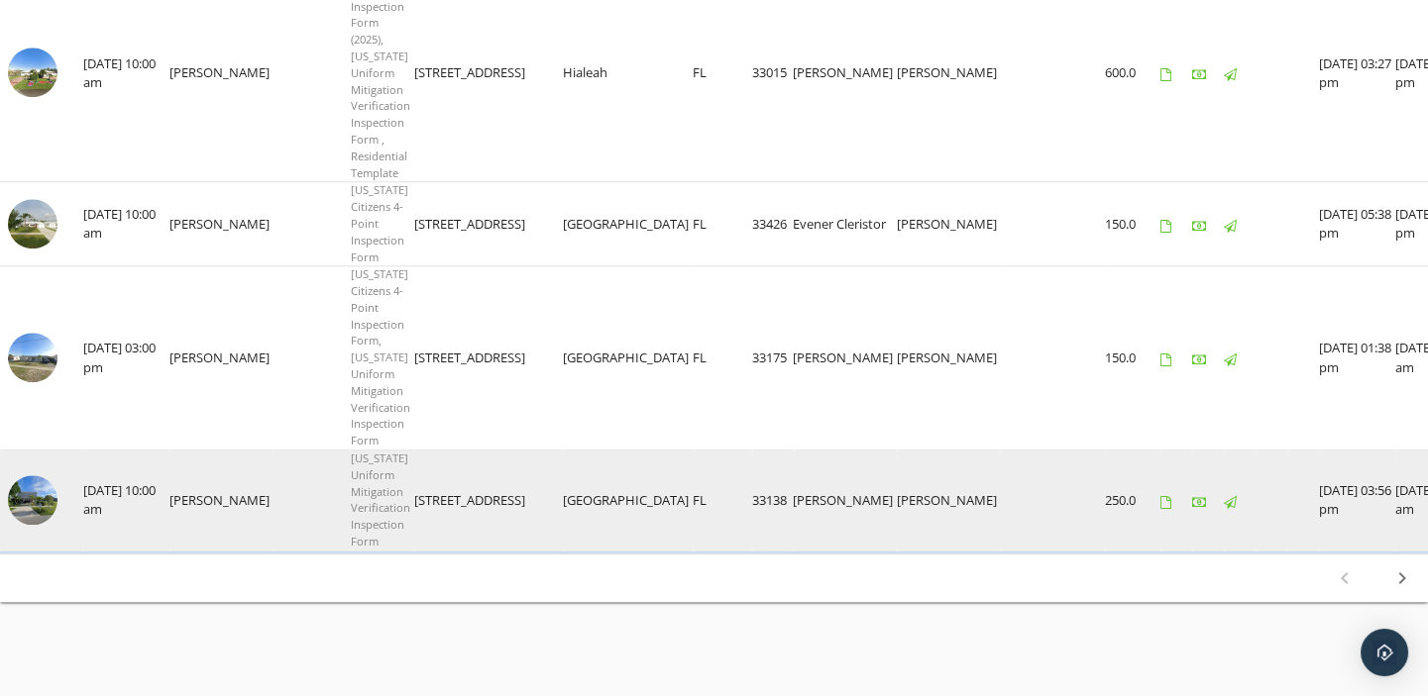
click at [46, 500] on img at bounding box center [33, 501] width 50 height 50
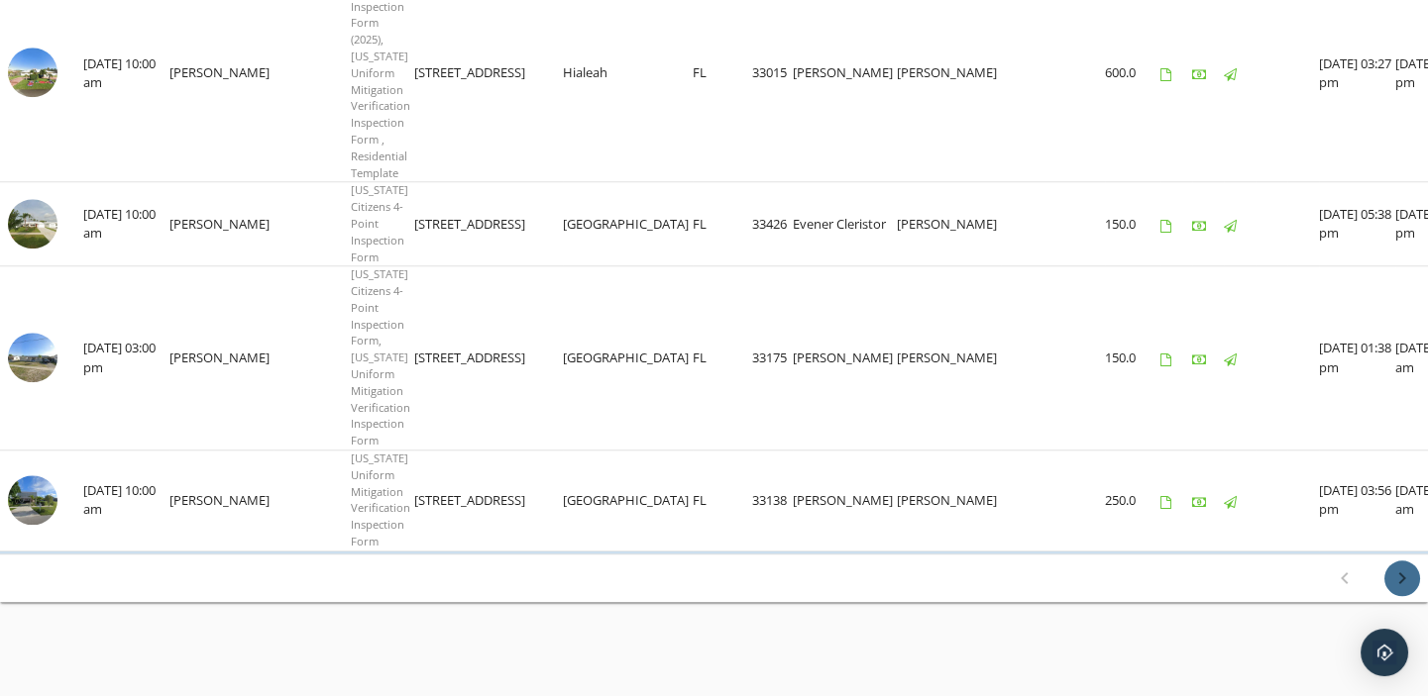
click at [1402, 575] on icon "chevron_right" at bounding box center [1402, 579] width 24 height 24
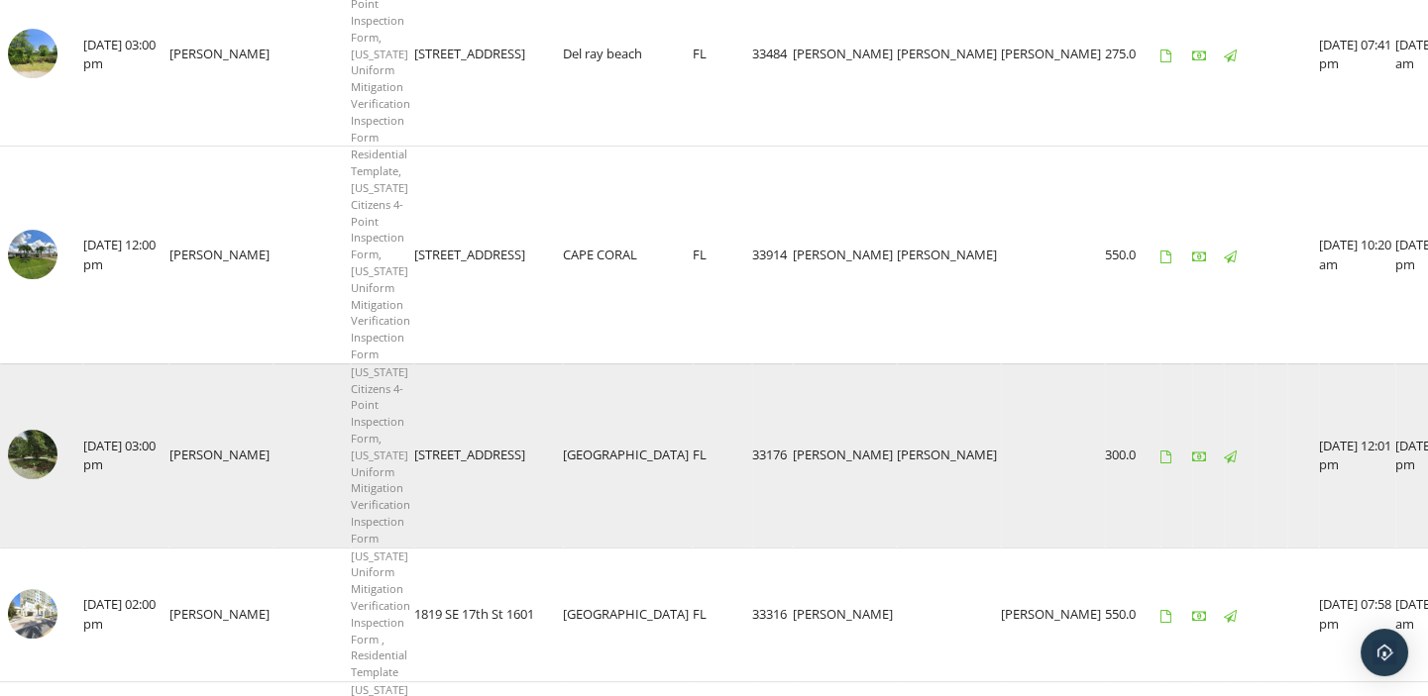
scroll to position [1621, 0]
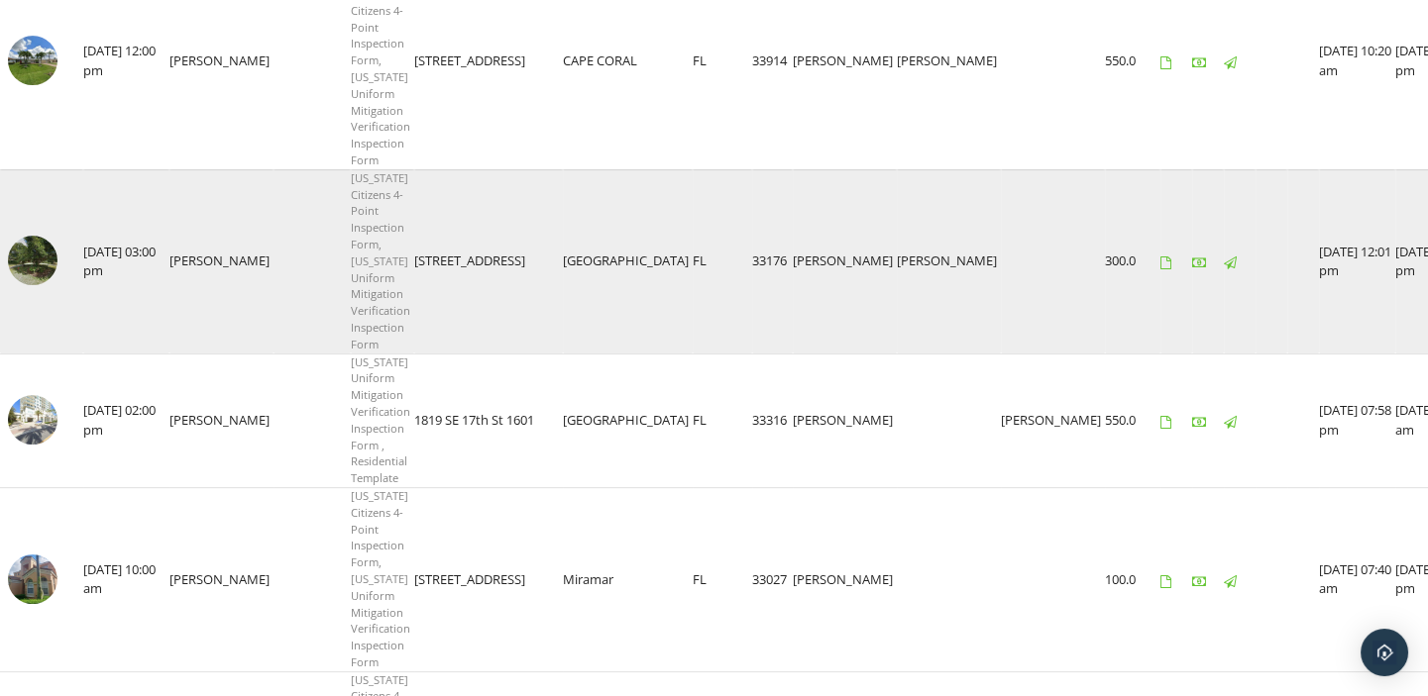
click at [8, 248] on td at bounding box center [41, 261] width 83 height 184
click at [34, 256] on img at bounding box center [33, 261] width 50 height 50
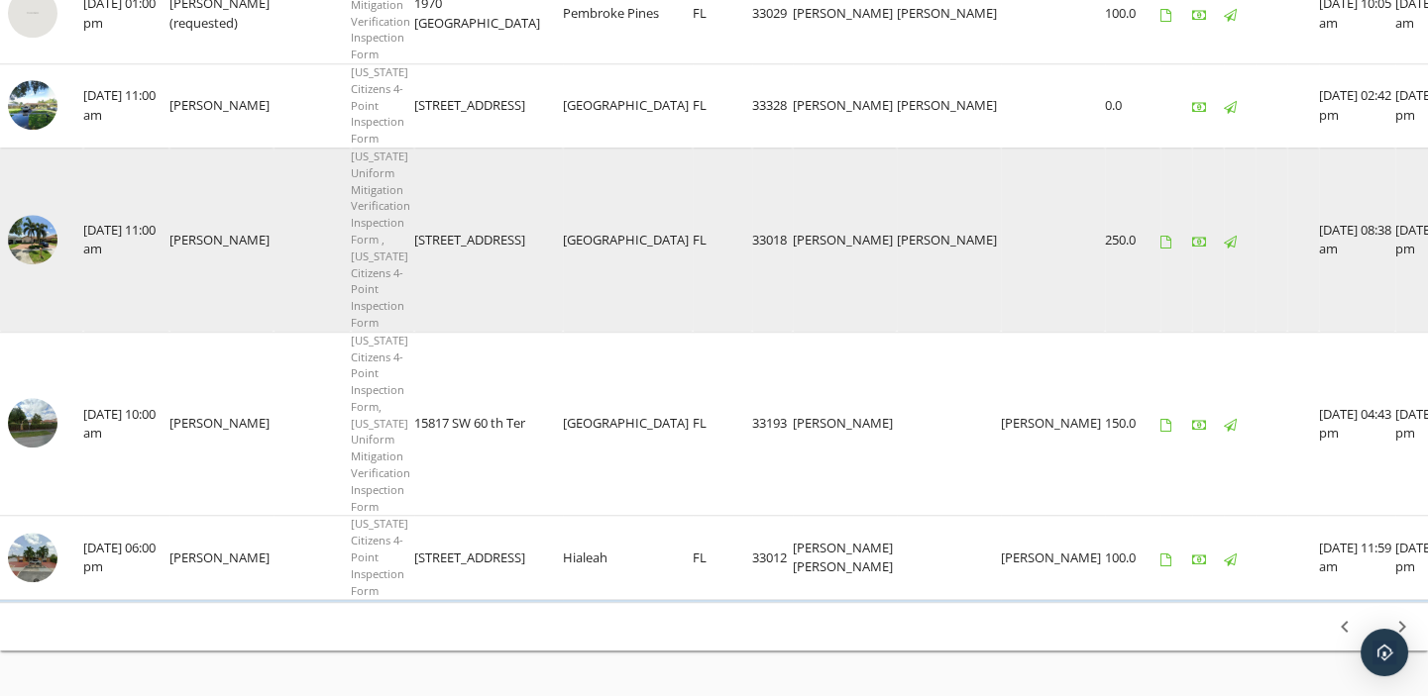
scroll to position [3596, 0]
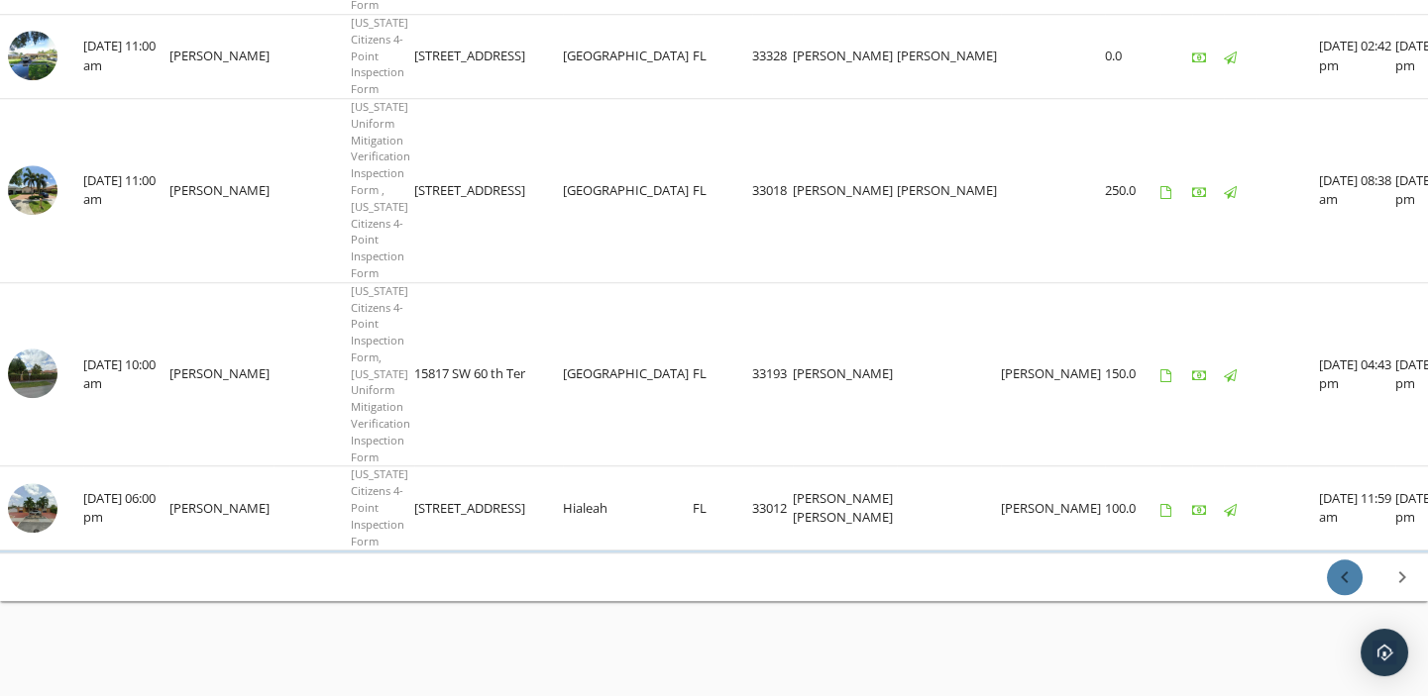
click at [1341, 575] on icon "chevron_left" at bounding box center [1345, 578] width 24 height 24
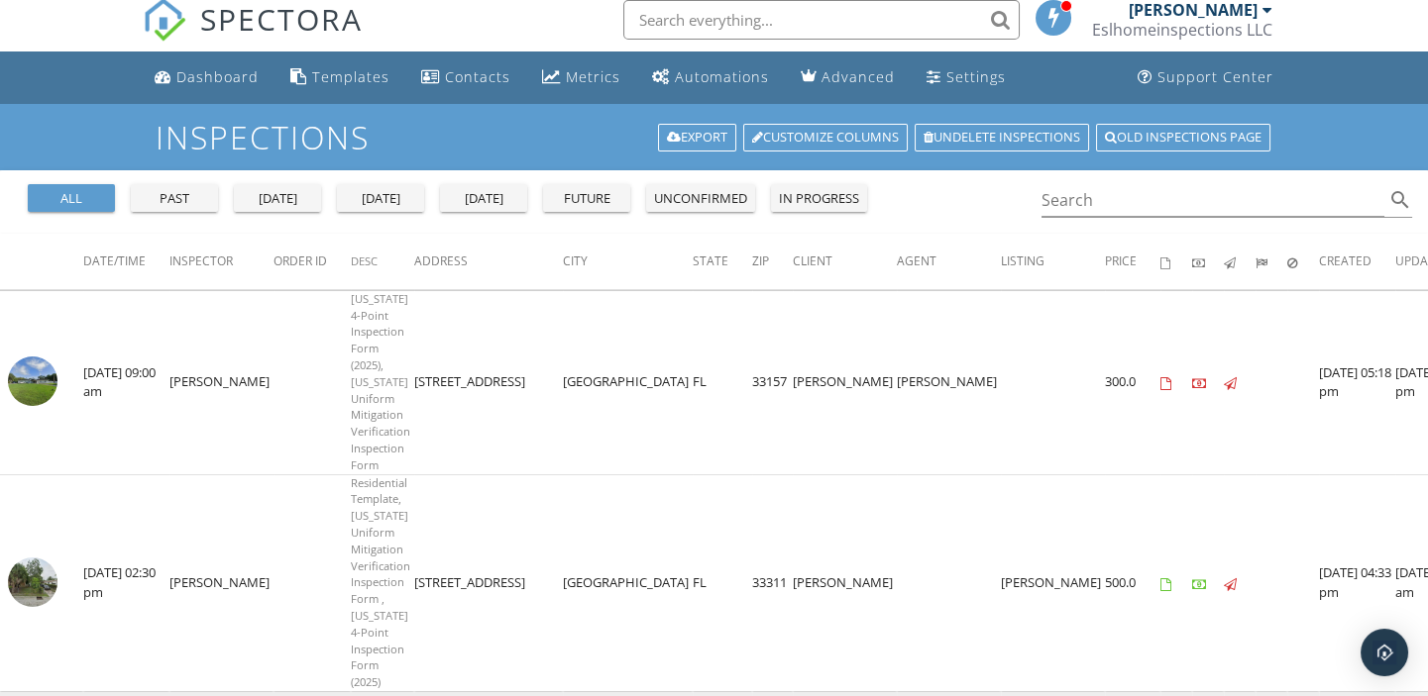
scroll to position [0, 0]
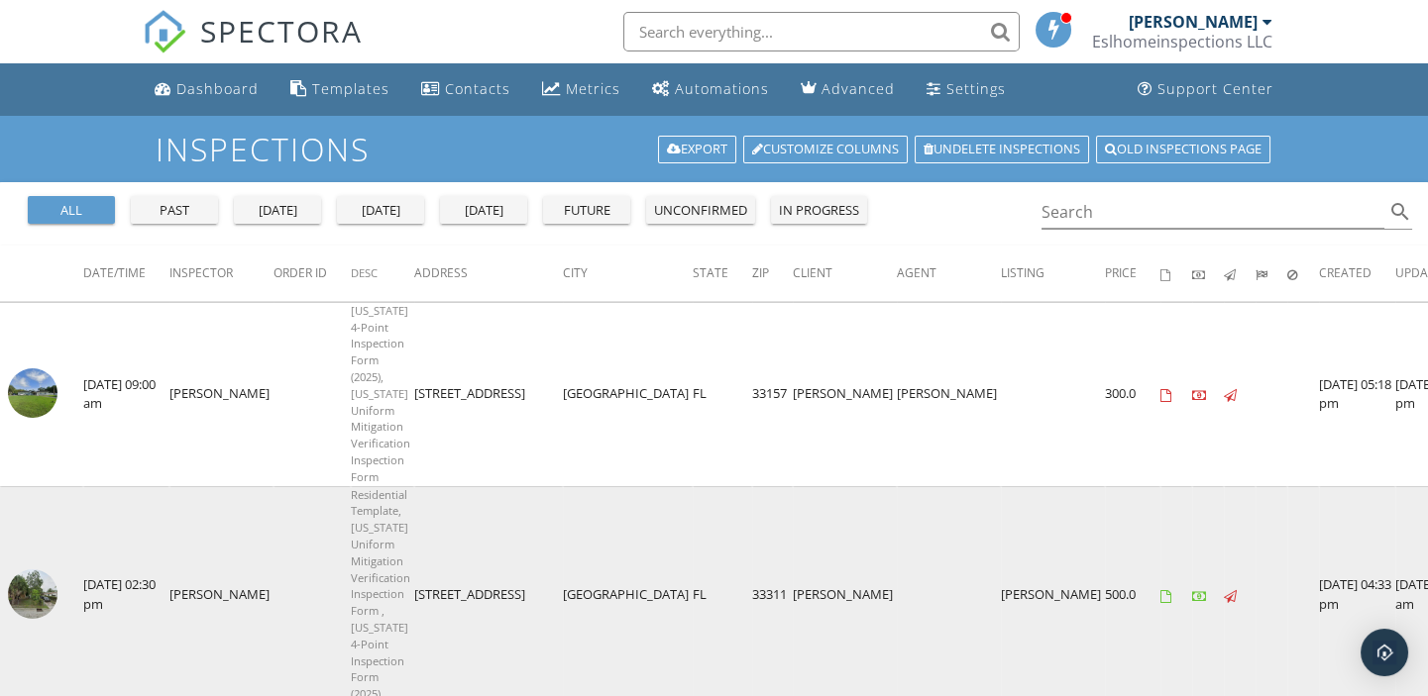
drag, startPoint x: 392, startPoint y: 590, endPoint x: 609, endPoint y: 610, distance: 217.9
click at [609, 610] on tr "check_box_outline_blank 09/29/2025 02:30 pm Enrique Sanchez Residential Templat…" at bounding box center [754, 594] width 1509 height 217
click at [523, 650] on td "[STREET_ADDRESS]" at bounding box center [488, 594] width 149 height 217
click at [390, 601] on td "Residential Template, Florida Uniform Mitigation Verification Inspection Form ,…" at bounding box center [382, 594] width 63 height 217
drag, startPoint x: 396, startPoint y: 594, endPoint x: 709, endPoint y: 599, distance: 313.1
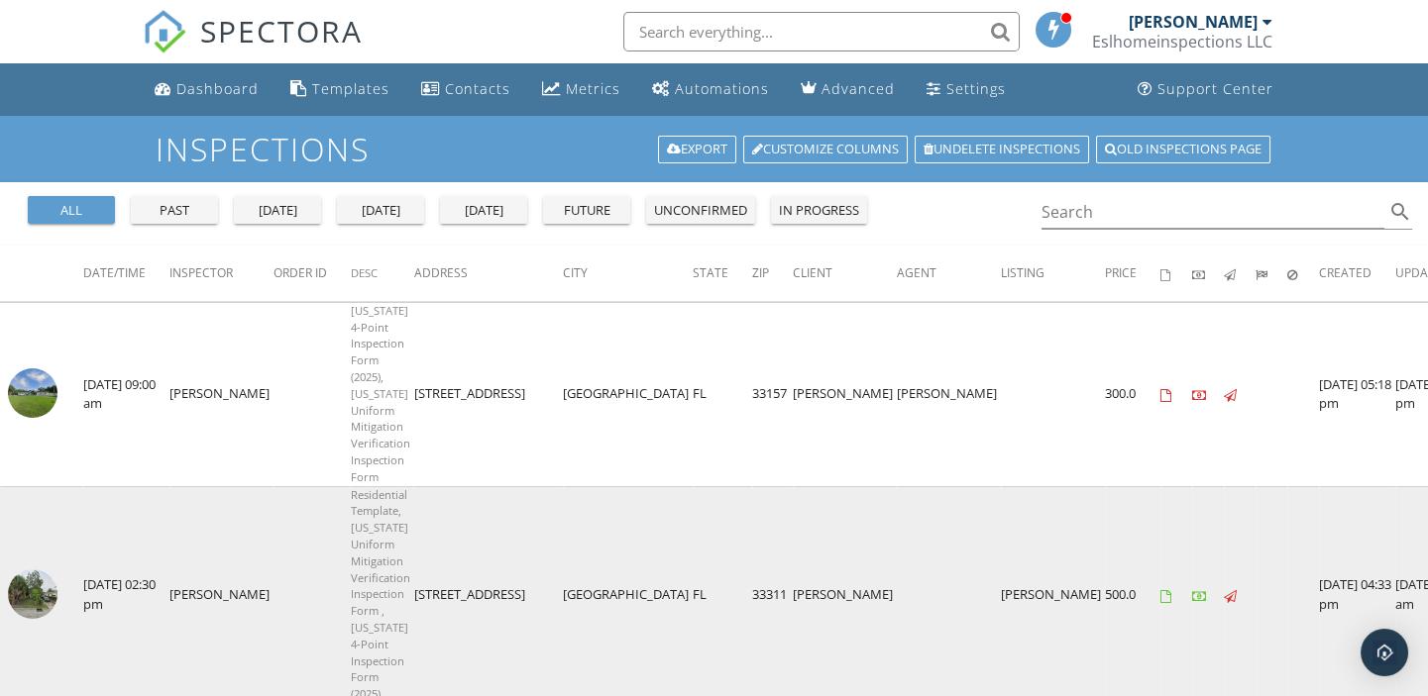
click at [709, 599] on tr "check_box_outline_blank 09/29/2025 02:30 pm Enrique Sanchez Residential Templat…" at bounding box center [754, 594] width 1509 height 217
copy tr "2824 NW 8th St Fort Lauderdale FL 33311"
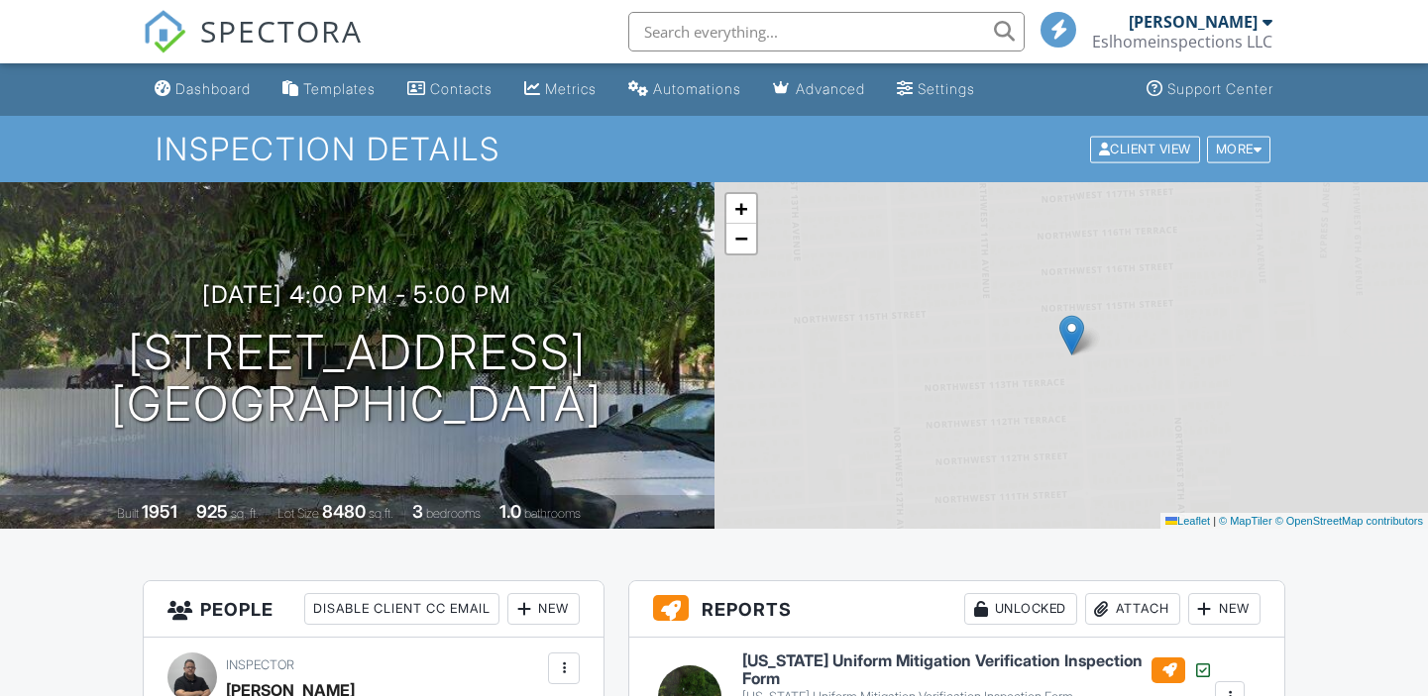
scroll to position [269, 0]
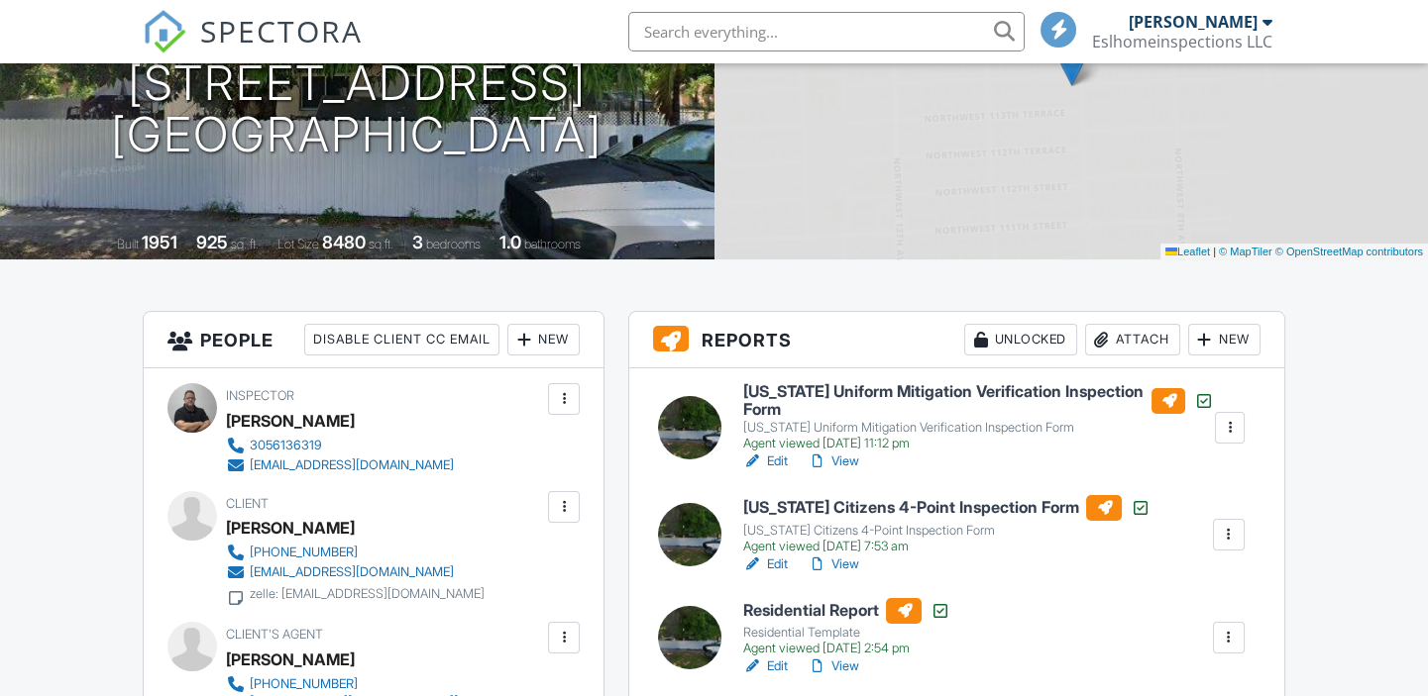
click at [692, 425] on div at bounding box center [689, 427] width 63 height 63
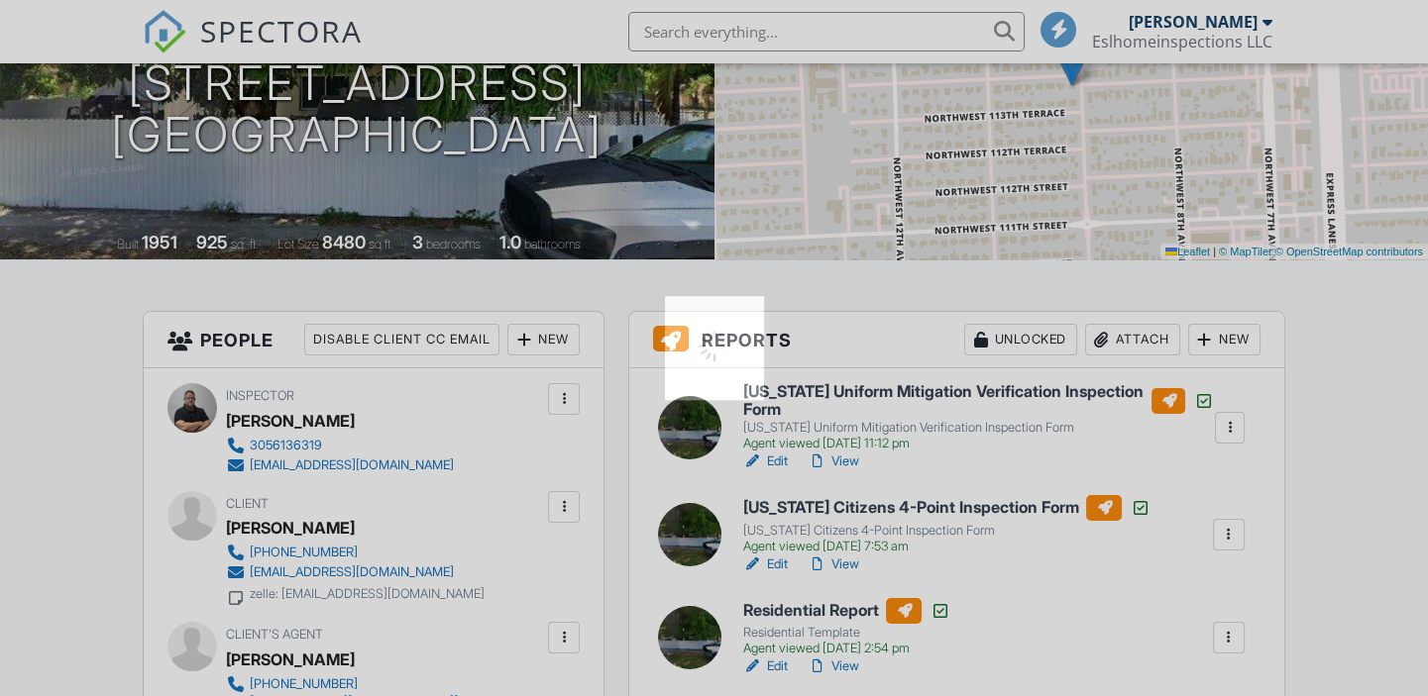
scroll to position [0, 0]
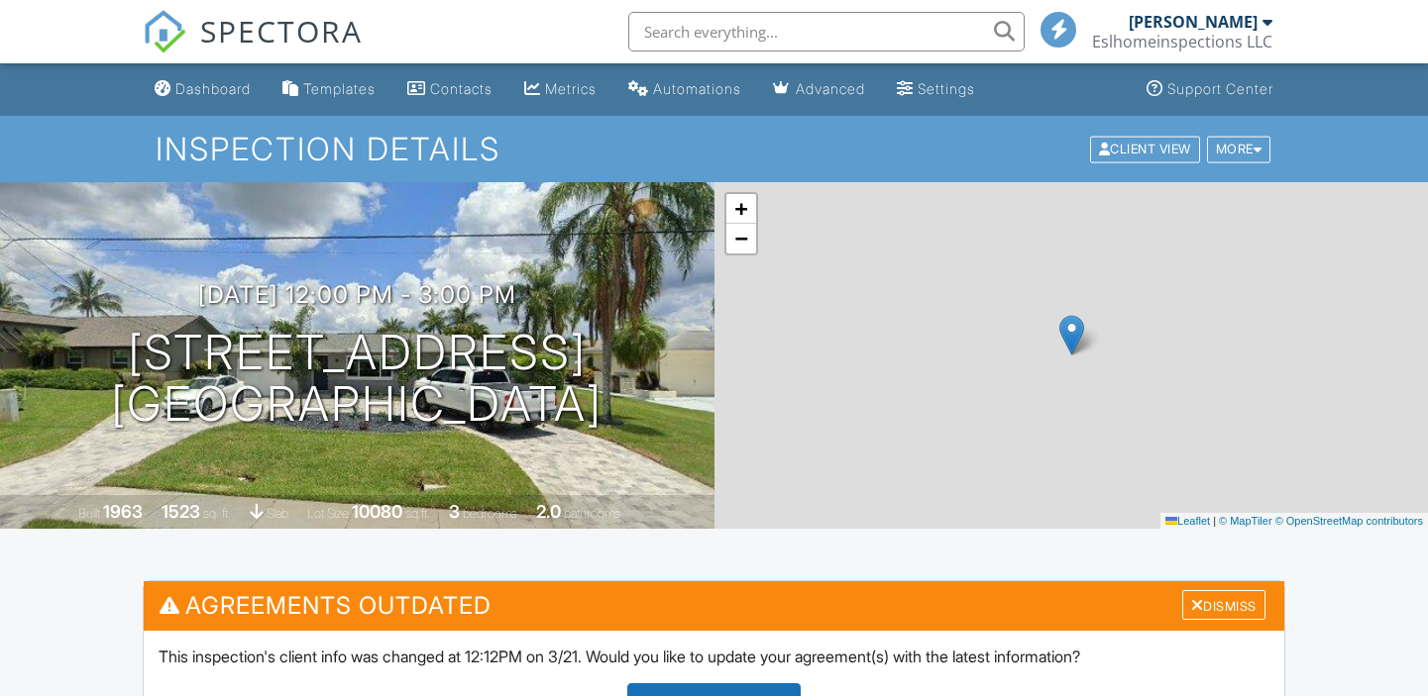
scroll to position [360, 0]
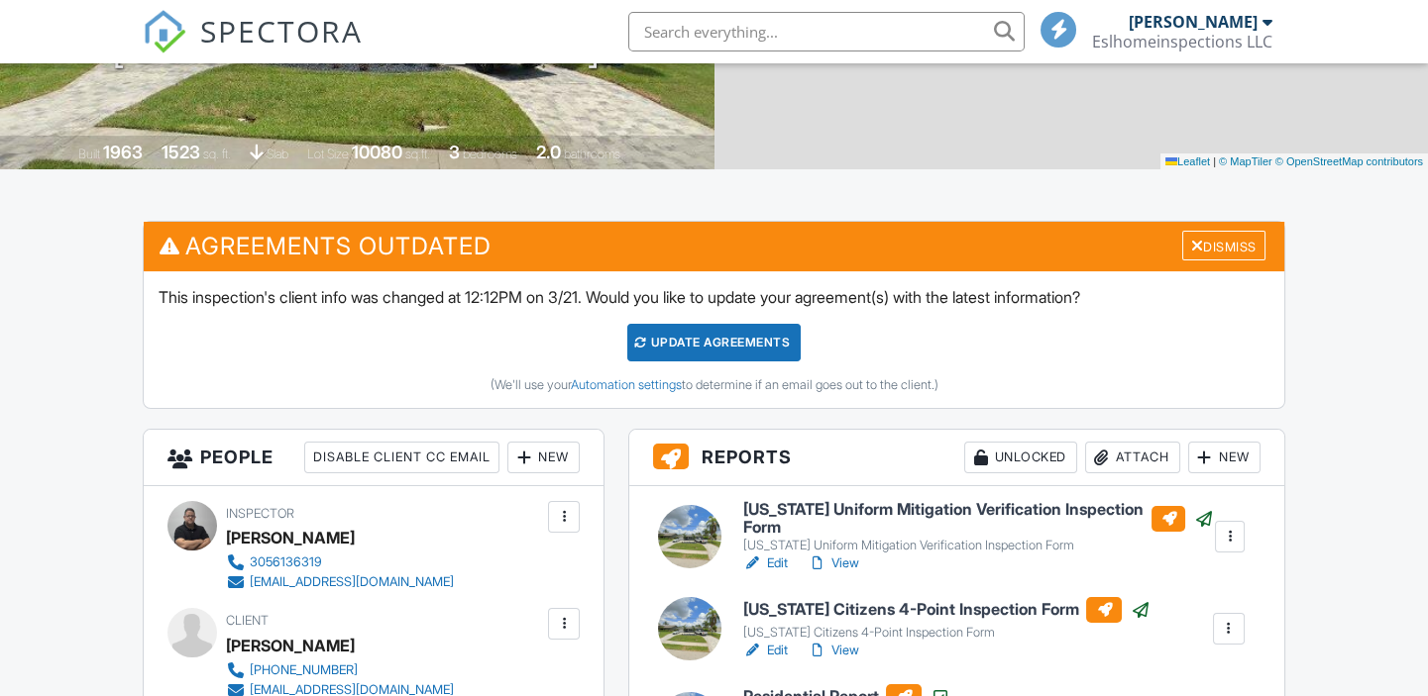
click at [696, 535] on div at bounding box center [689, 536] width 63 height 63
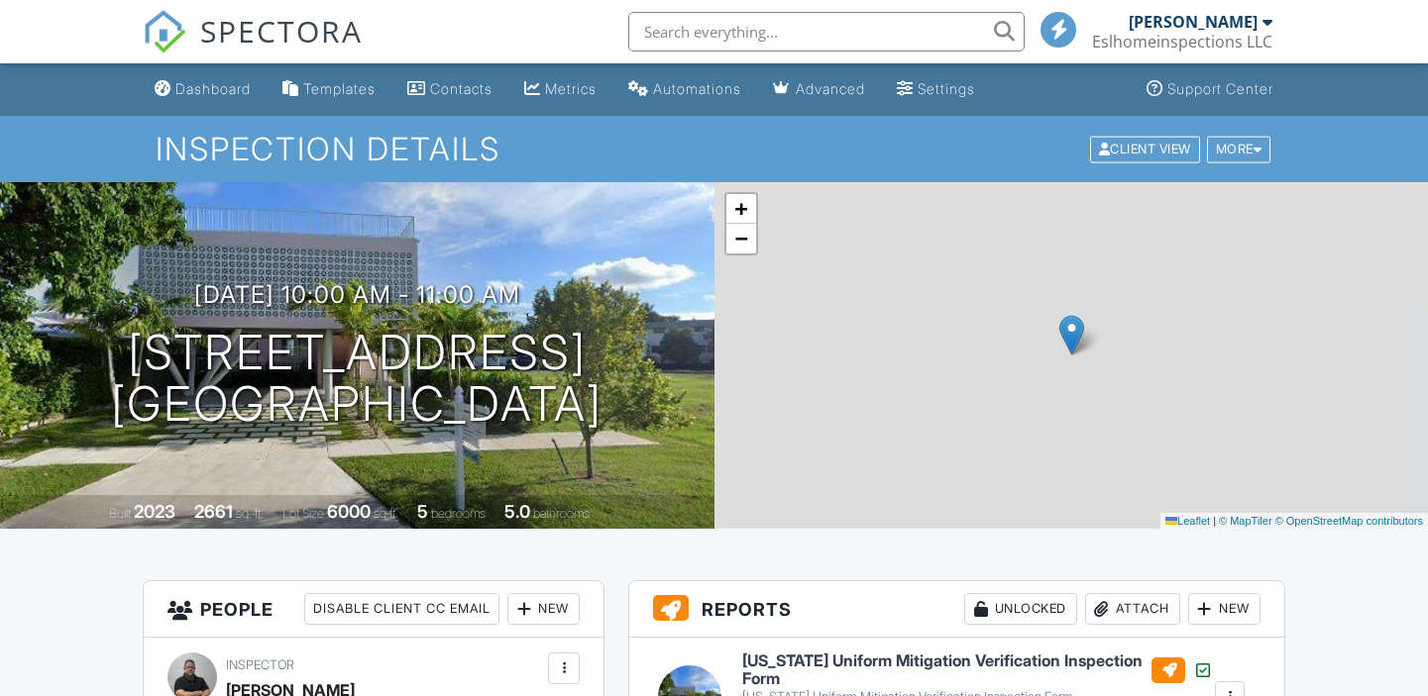
click at [699, 666] on div at bounding box center [689, 697] width 63 height 63
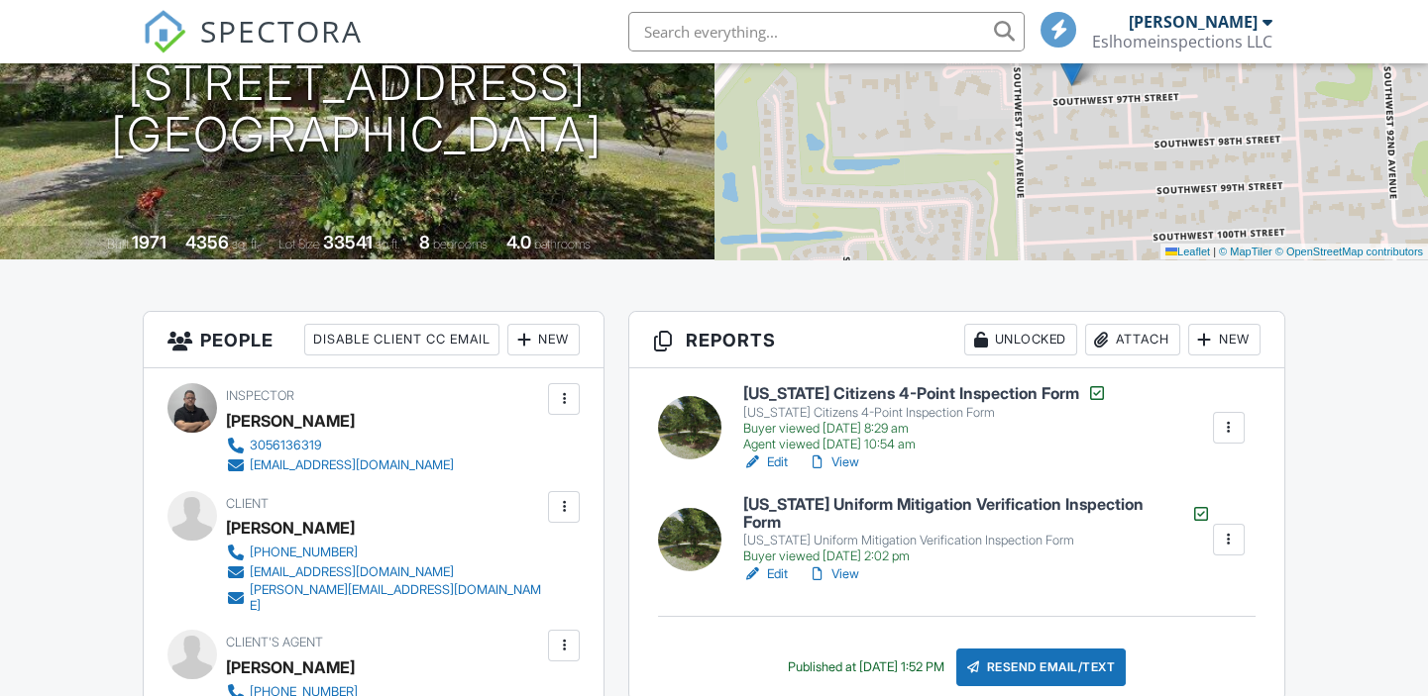
click at [683, 537] on div at bounding box center [689, 539] width 63 height 63
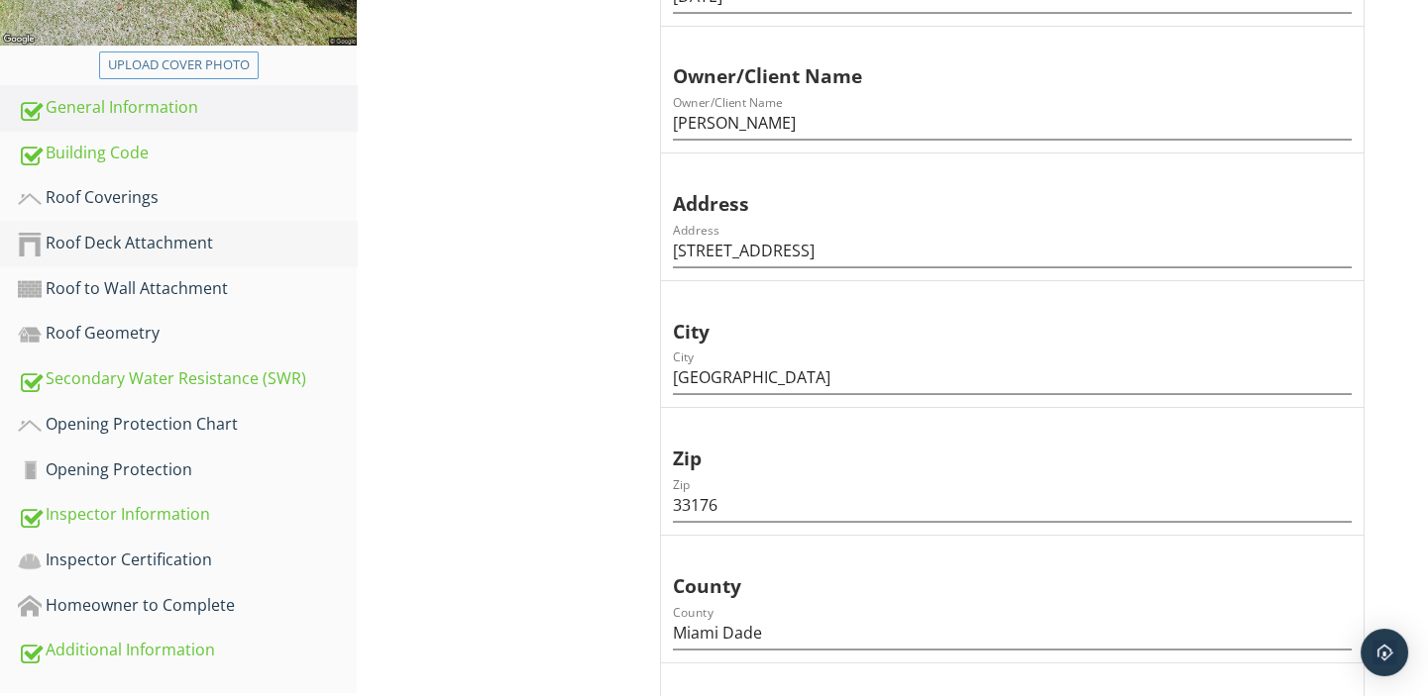
scroll to position [360, 0]
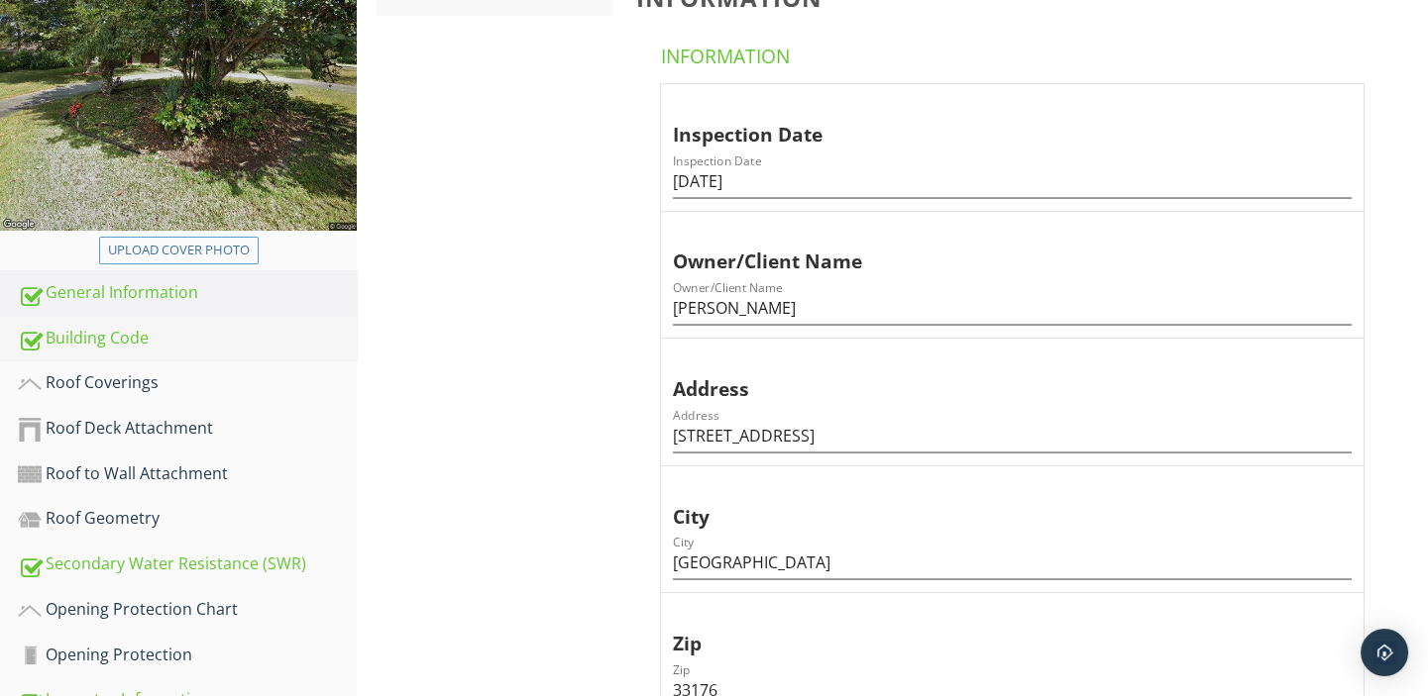
click at [125, 329] on div "Building Code" at bounding box center [187, 339] width 339 height 26
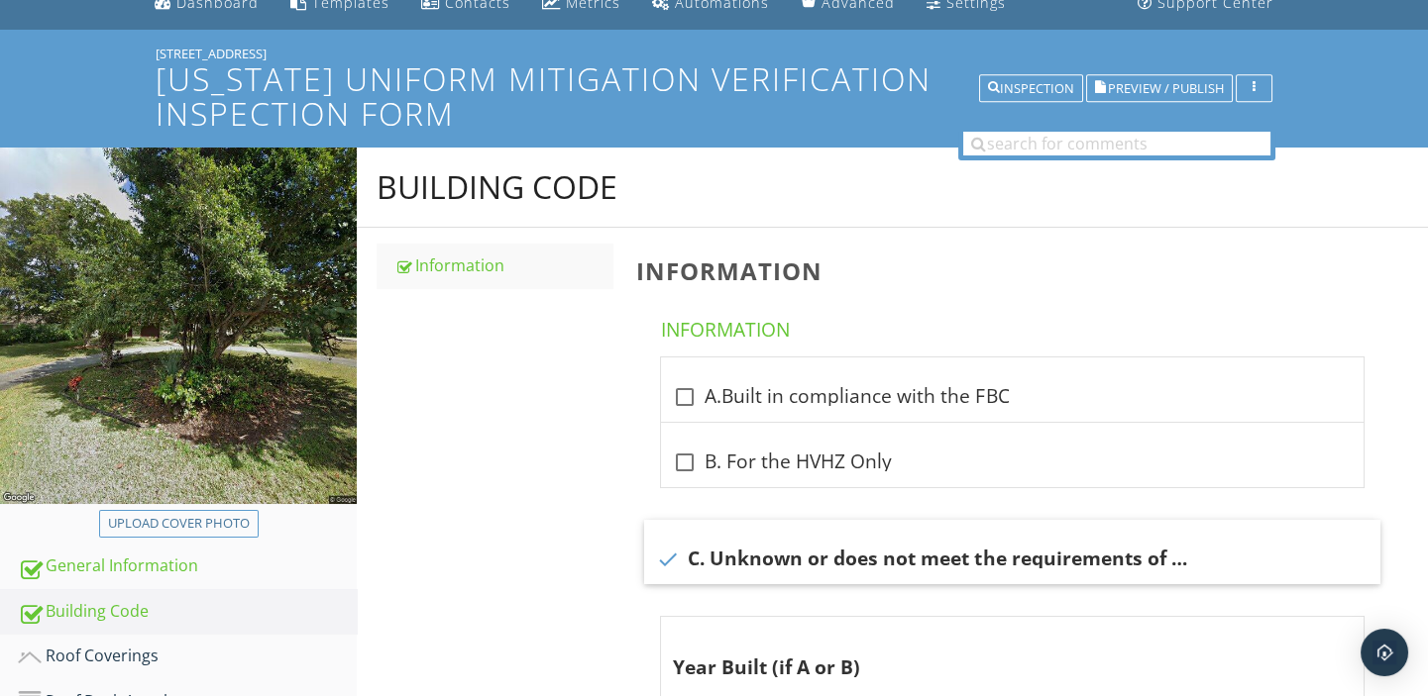
scroll to position [3, 0]
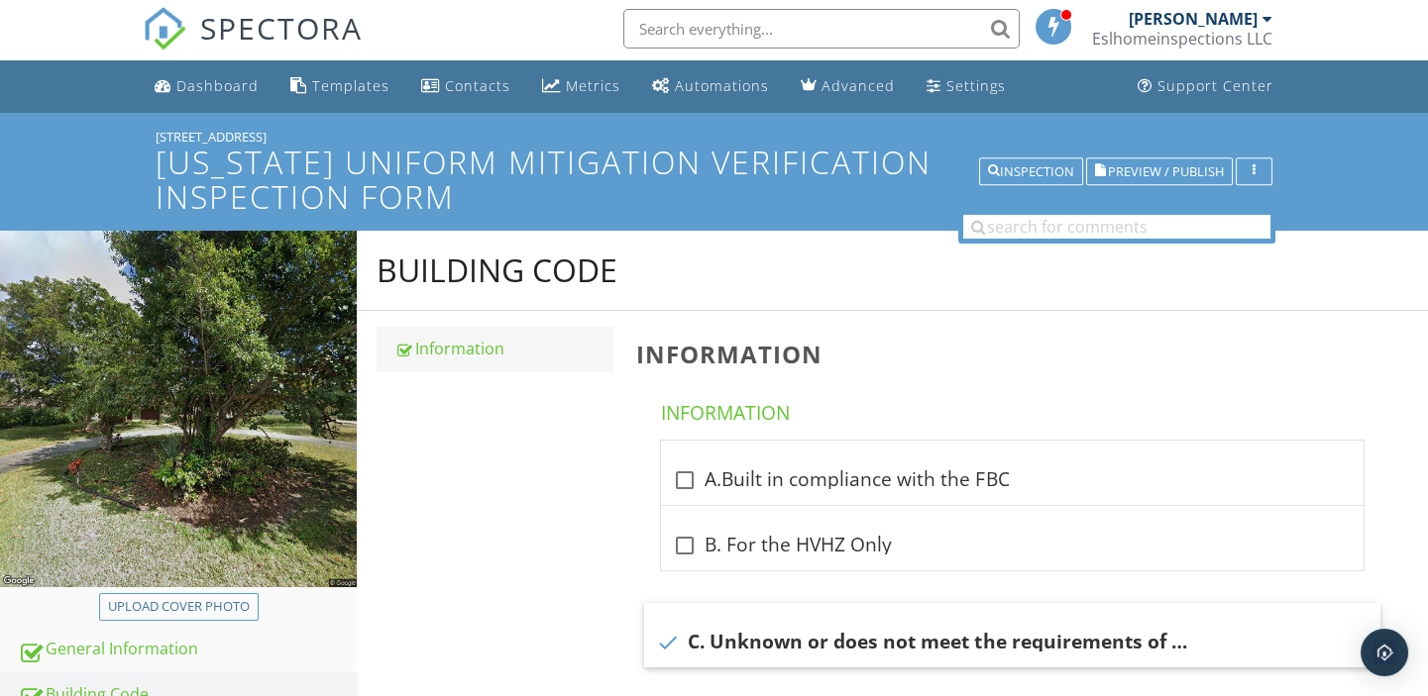
click at [440, 347] on div "Information" at bounding box center [503, 349] width 218 height 24
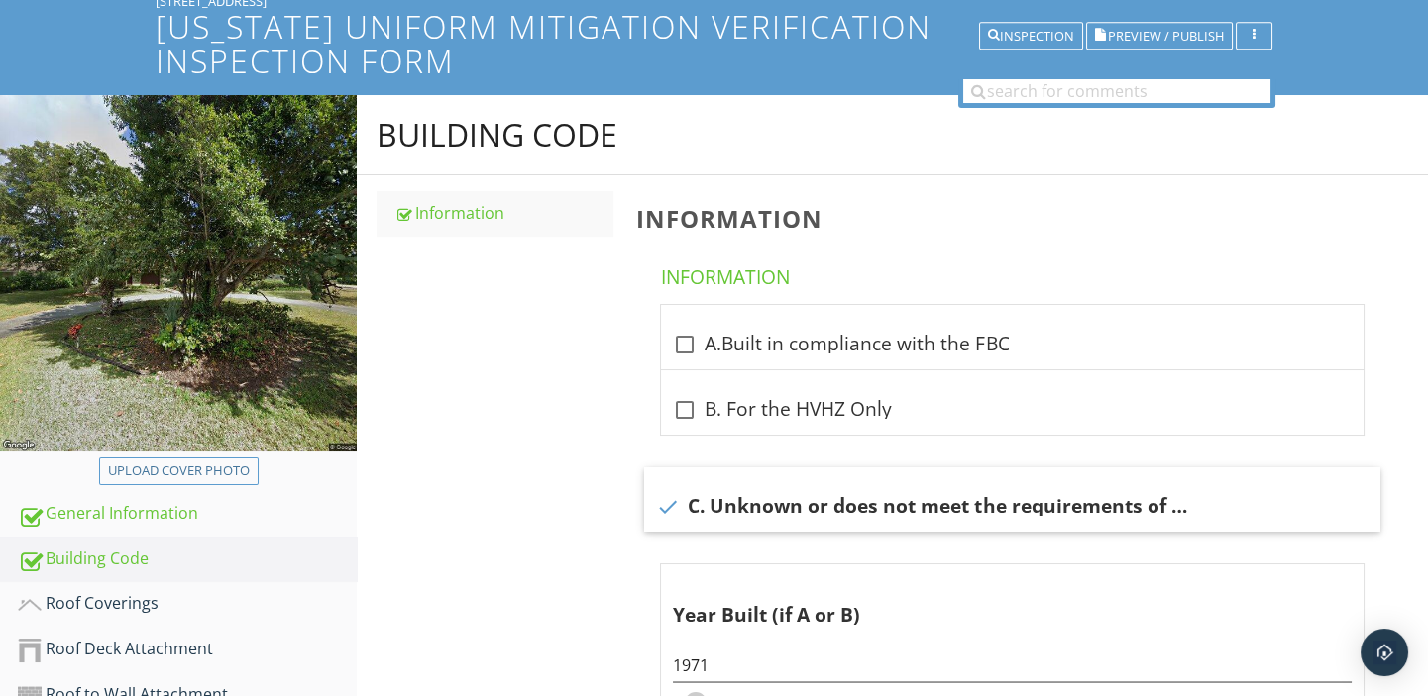
scroll to position [364, 0]
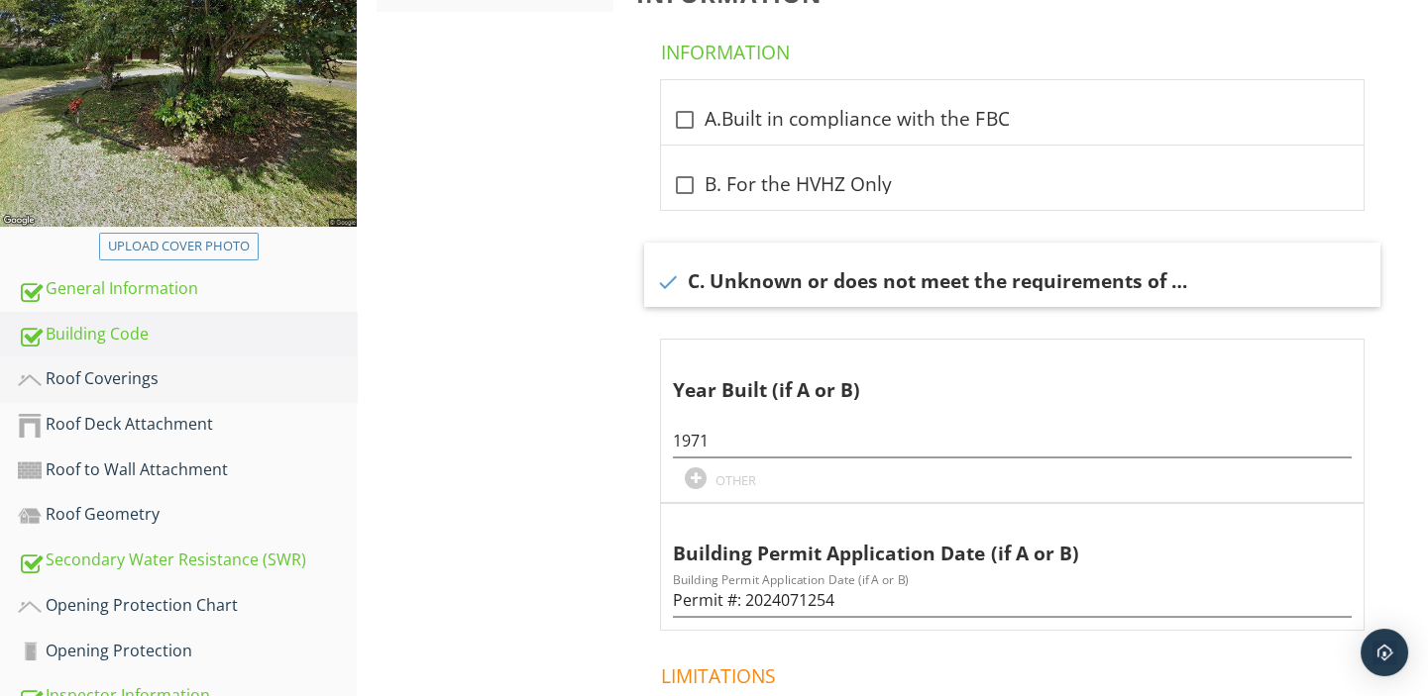
click at [123, 364] on link "Roof Coverings" at bounding box center [187, 380] width 339 height 46
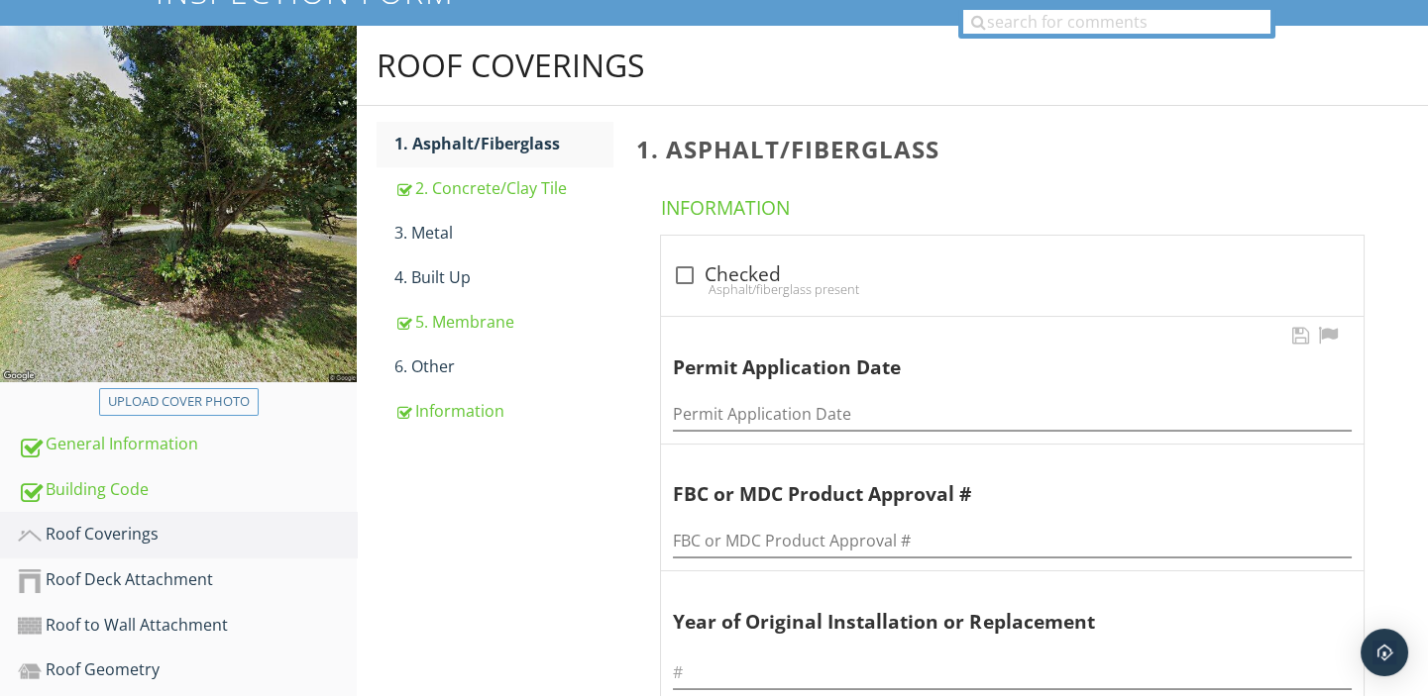
scroll to position [183, 0]
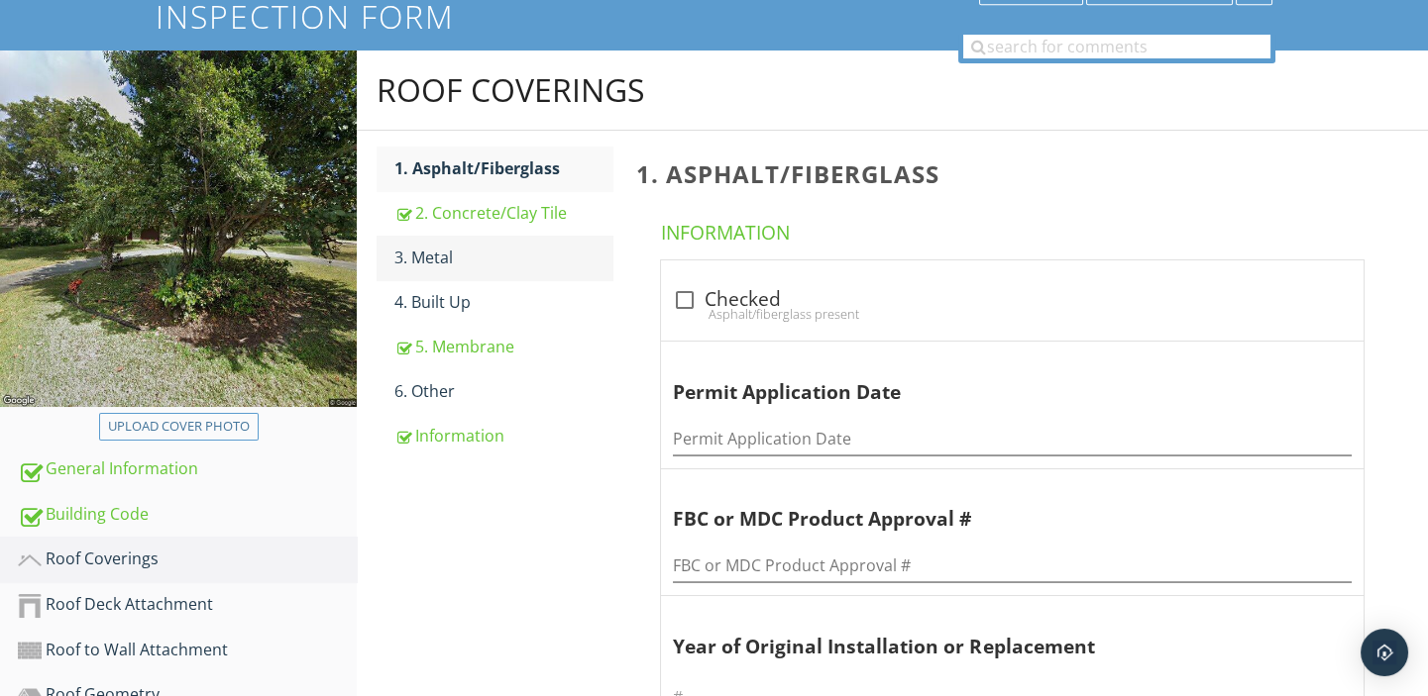
click at [444, 264] on div "3. Metal" at bounding box center [503, 258] width 218 height 24
click at [444, 215] on div "2. Concrete/Clay Tile" at bounding box center [503, 213] width 218 height 24
